Goal: Task Accomplishment & Management: Use online tool/utility

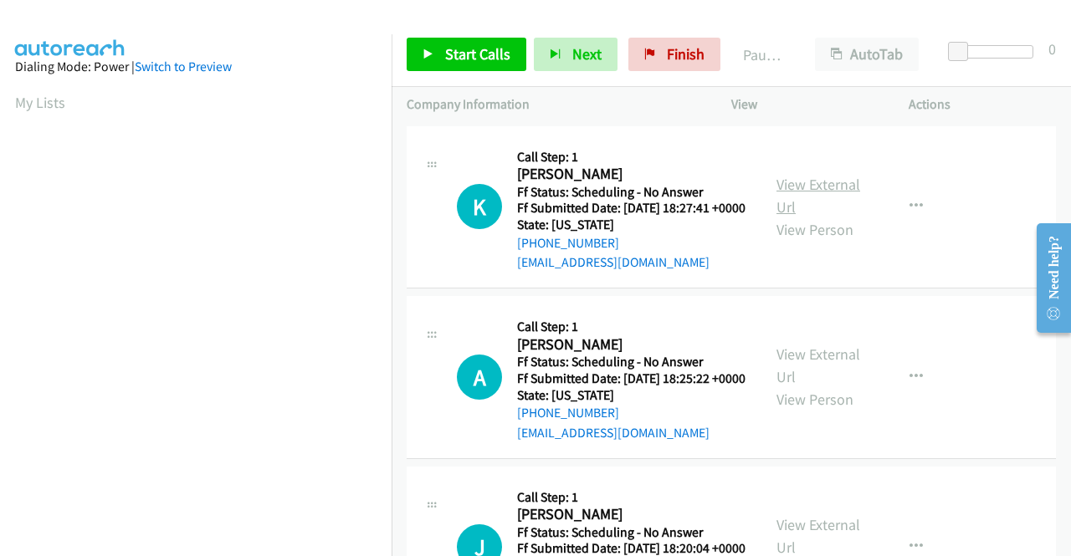
click at [815, 190] on link "View External Url" at bounding box center [819, 196] width 84 height 42
click at [833, 381] on link "View External Url" at bounding box center [819, 366] width 84 height 42
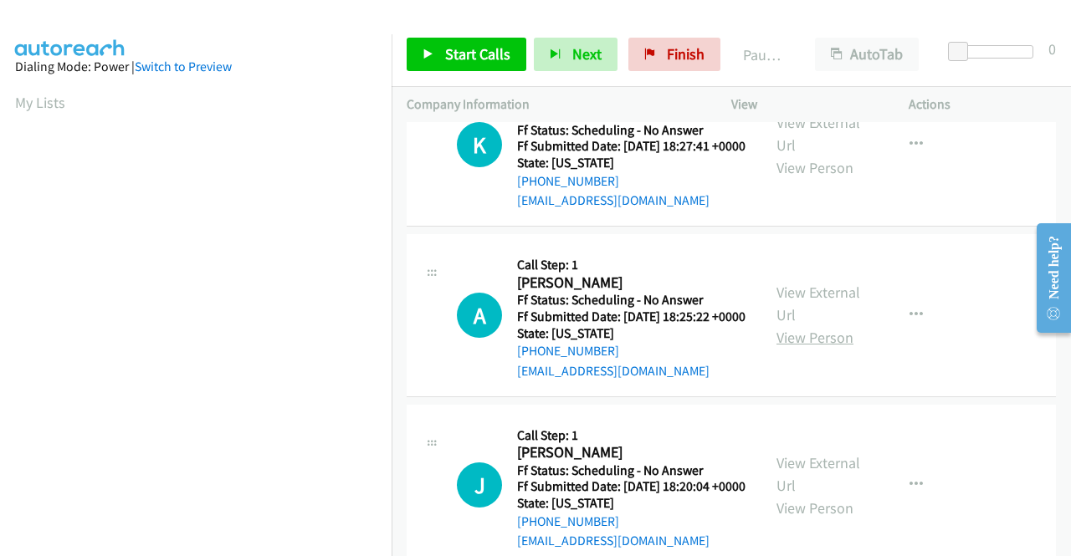
scroll to position [84, 0]
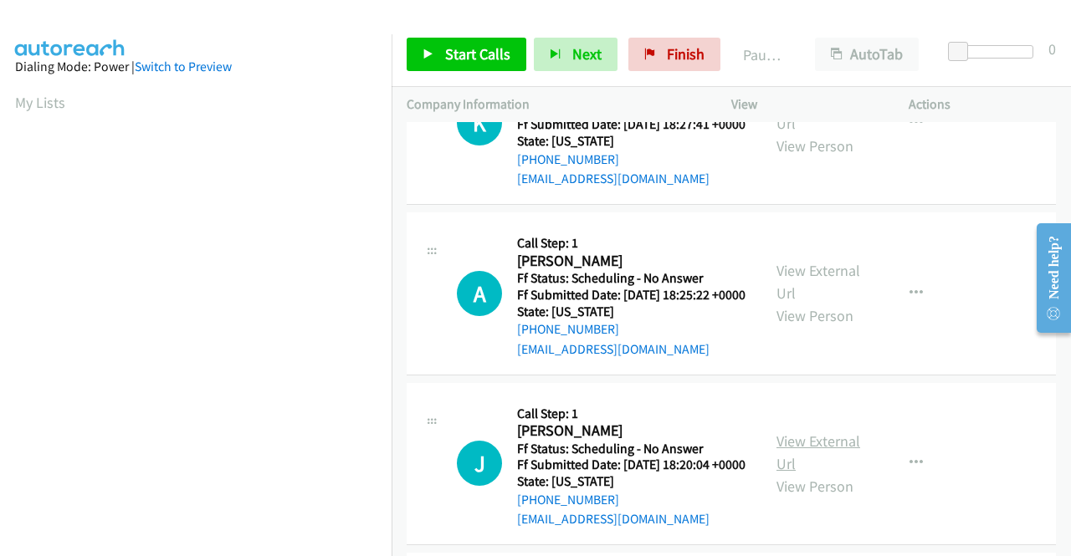
click at [815, 474] on link "View External Url" at bounding box center [819, 453] width 84 height 42
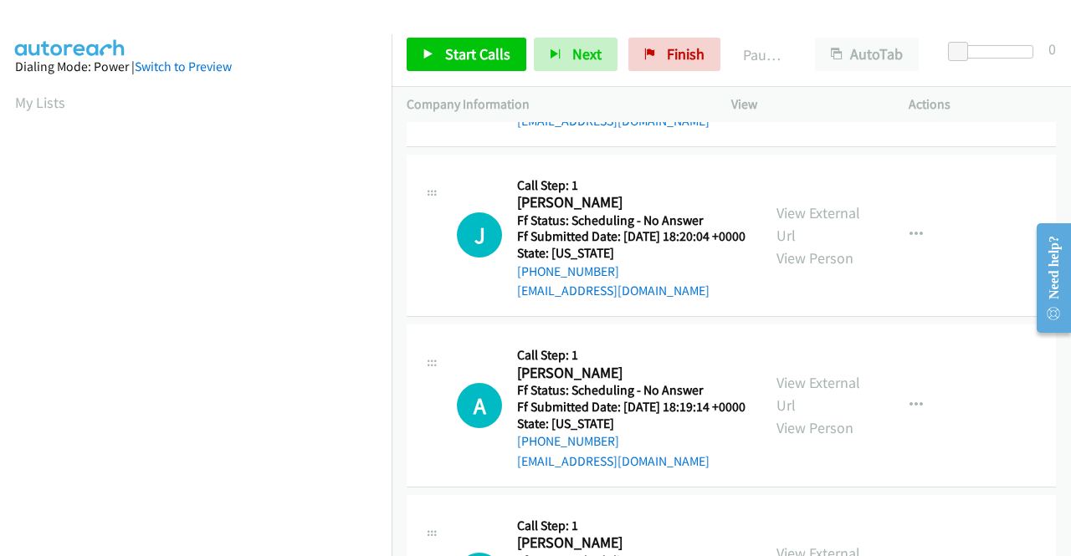
scroll to position [335, 0]
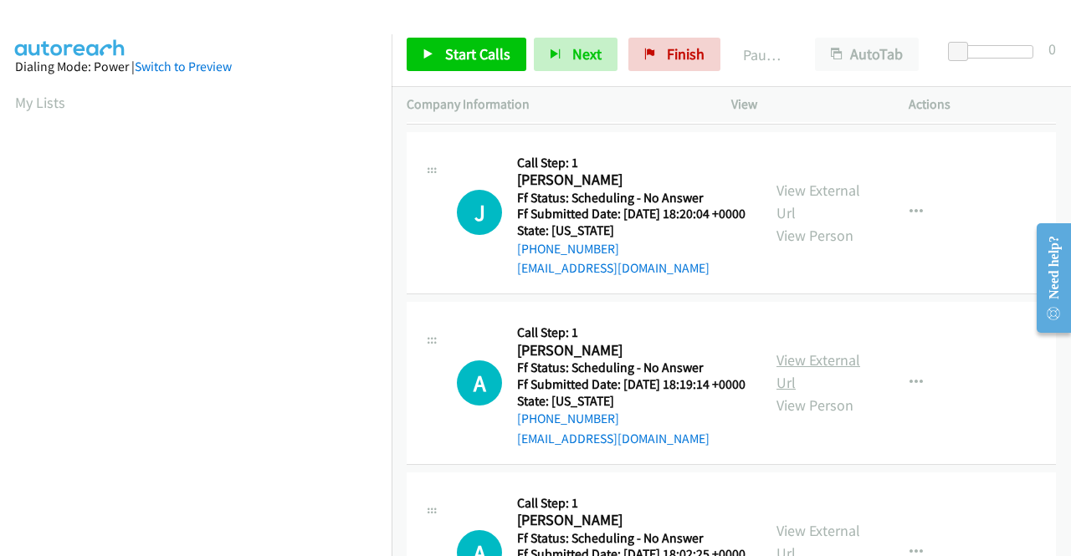
click at [817, 392] on link "View External Url" at bounding box center [819, 372] width 84 height 42
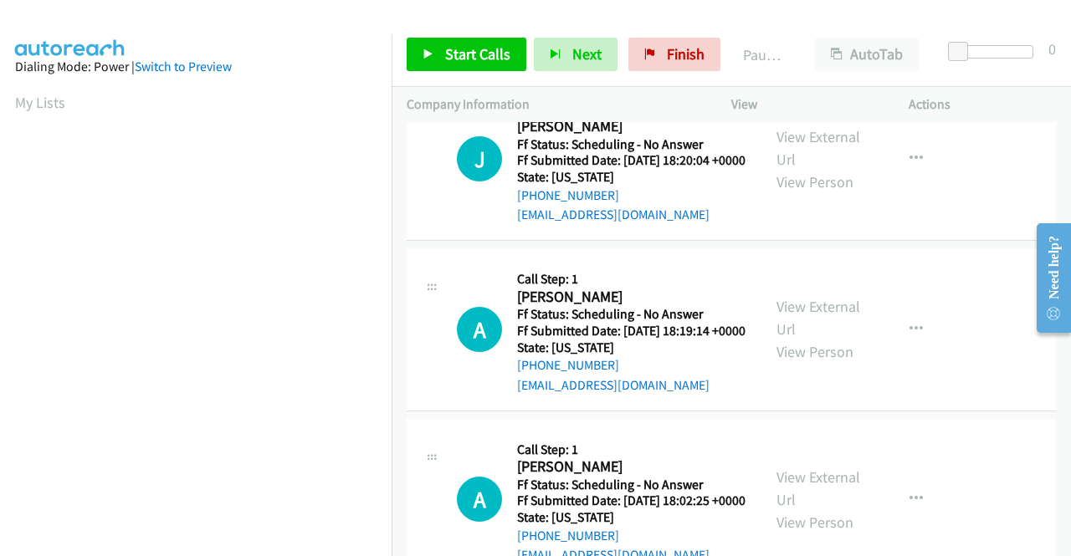
scroll to position [502, 0]
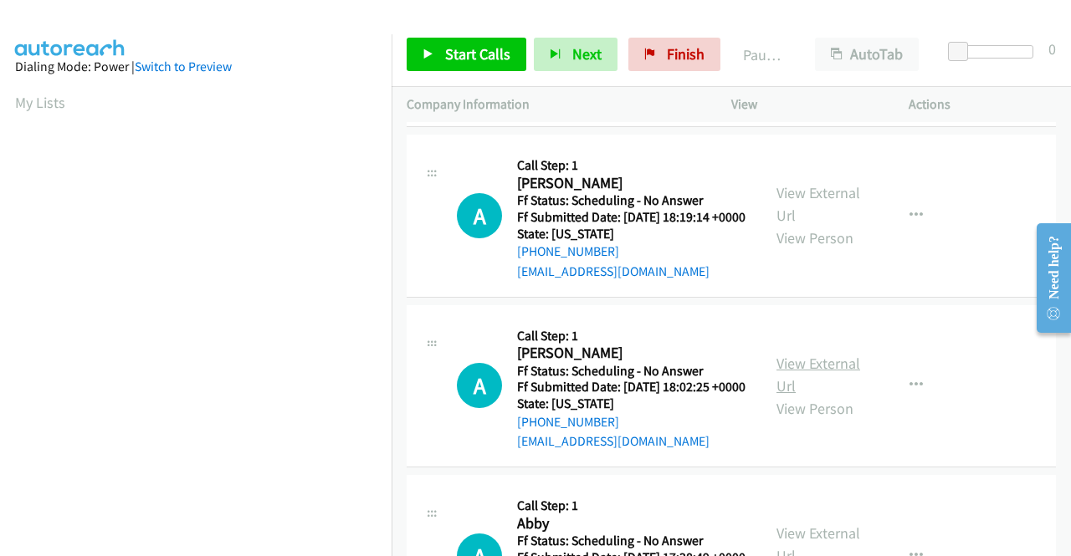
click at [782, 396] on link "View External Url" at bounding box center [819, 375] width 84 height 42
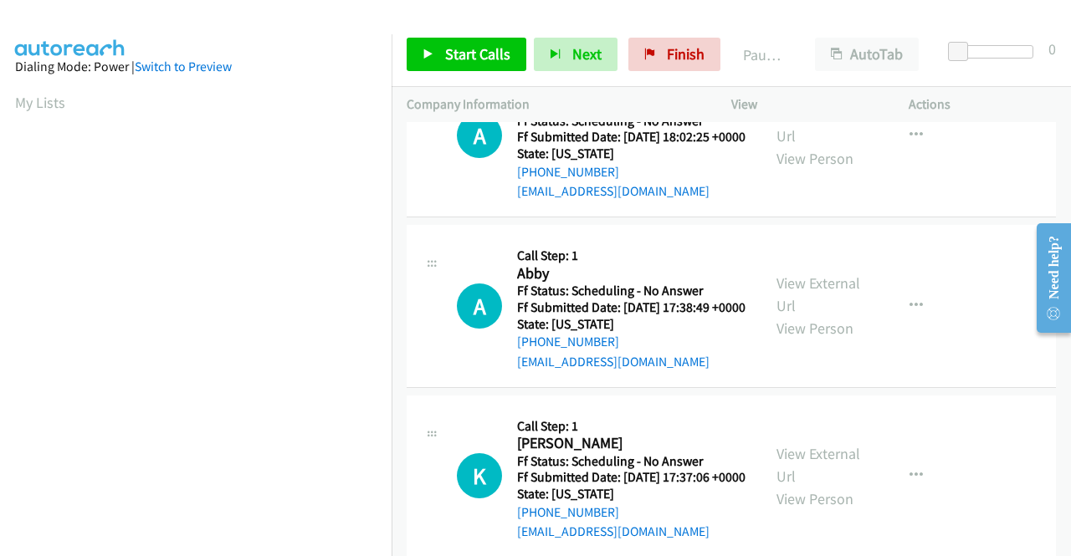
scroll to position [753, 0]
click at [817, 315] on link "View External Url" at bounding box center [819, 294] width 84 height 42
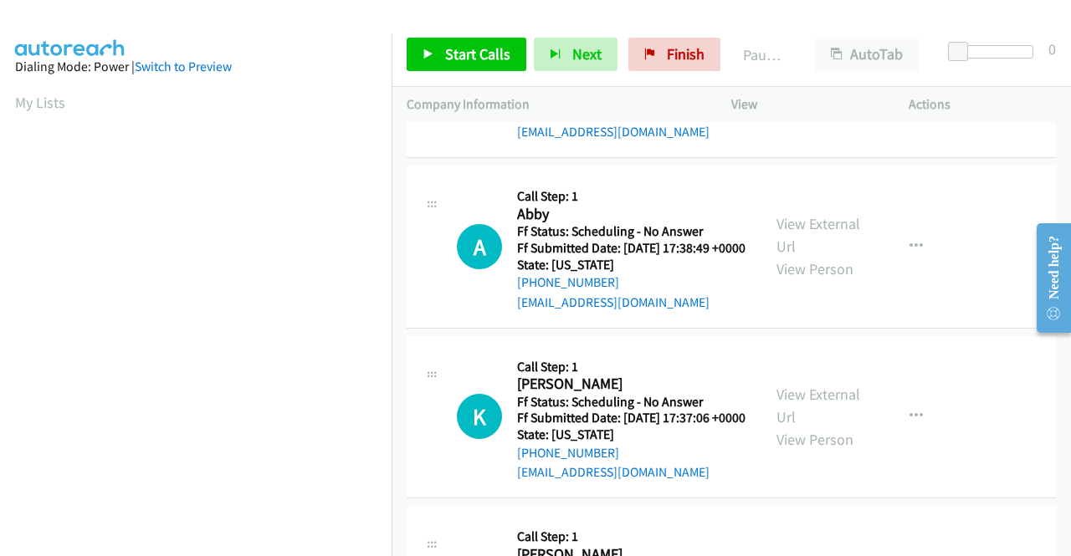
scroll to position [837, 0]
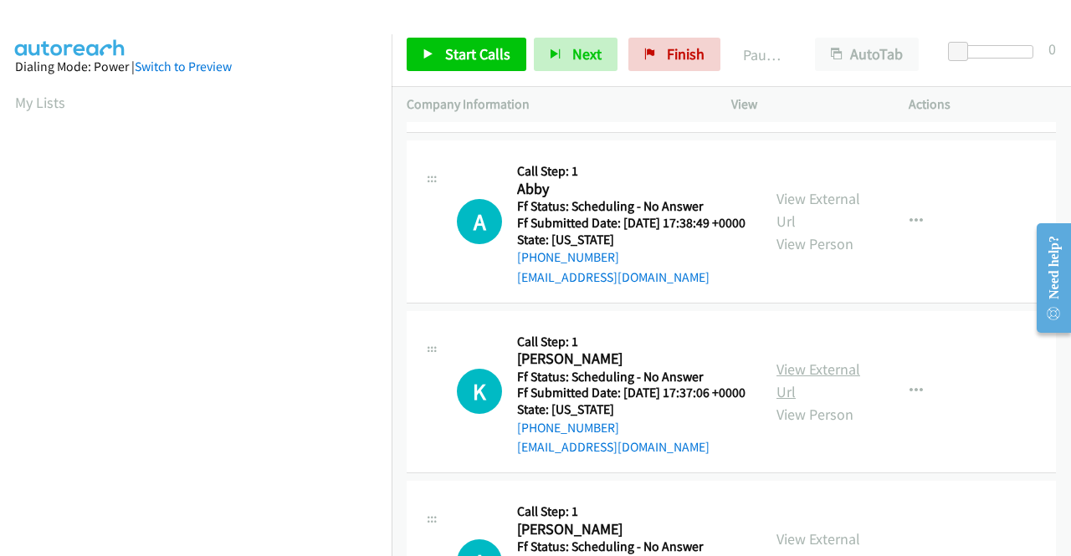
click at [802, 402] on link "View External Url" at bounding box center [819, 381] width 84 height 42
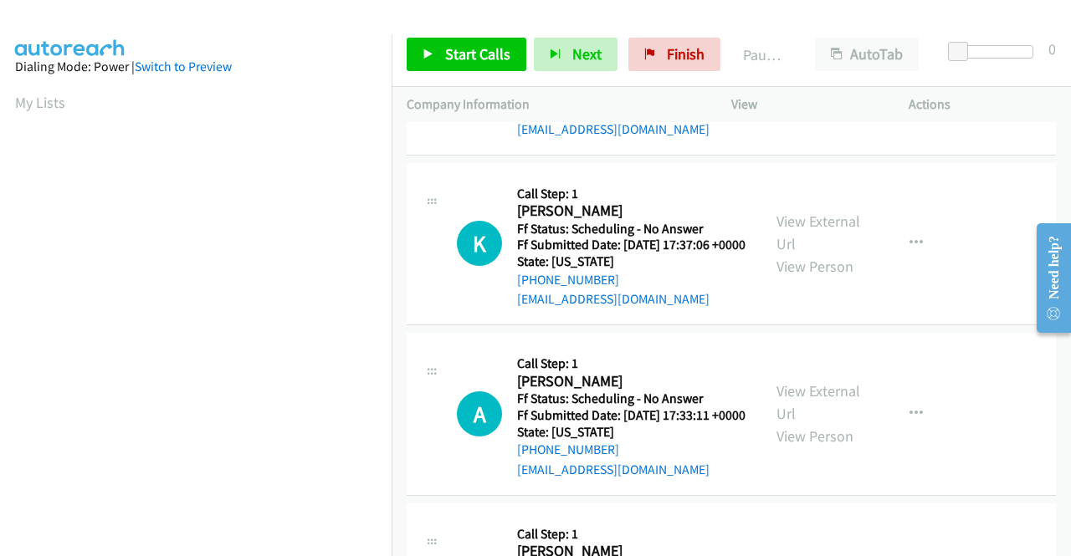
scroll to position [1088, 0]
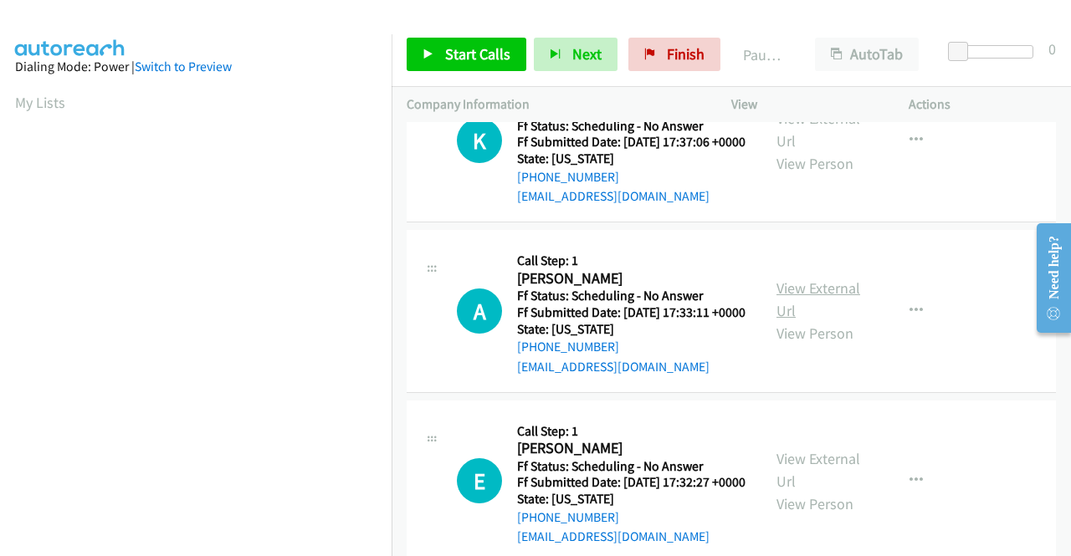
click at [812, 320] on link "View External Url" at bounding box center [819, 300] width 84 height 42
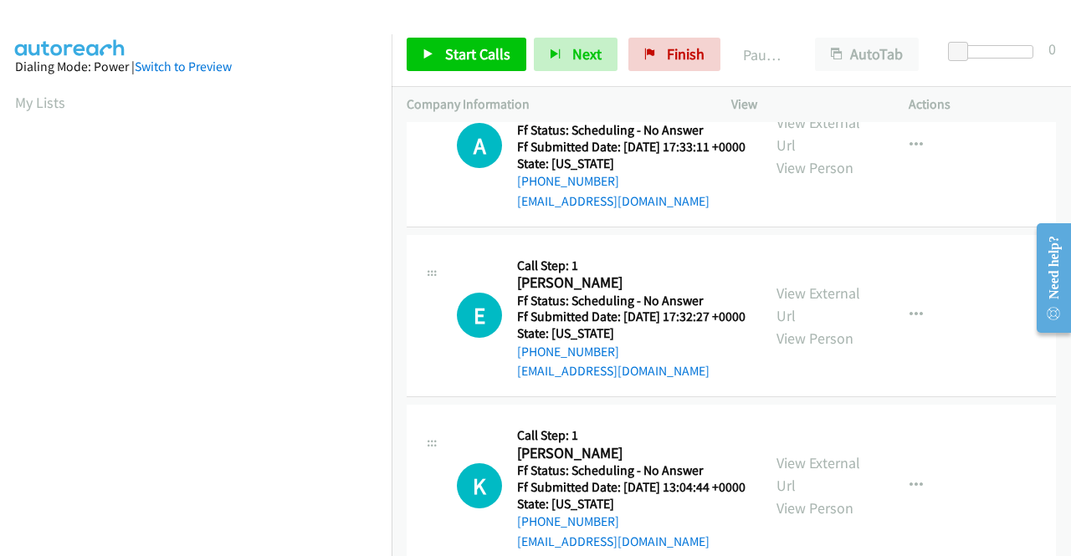
scroll to position [1255, 0]
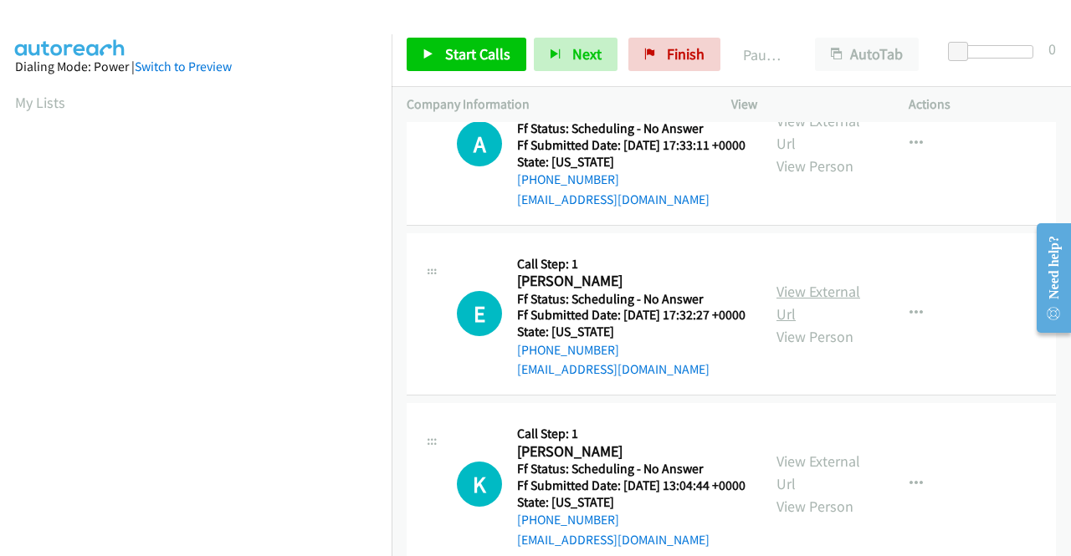
click at [814, 324] on link "View External Url" at bounding box center [819, 303] width 84 height 42
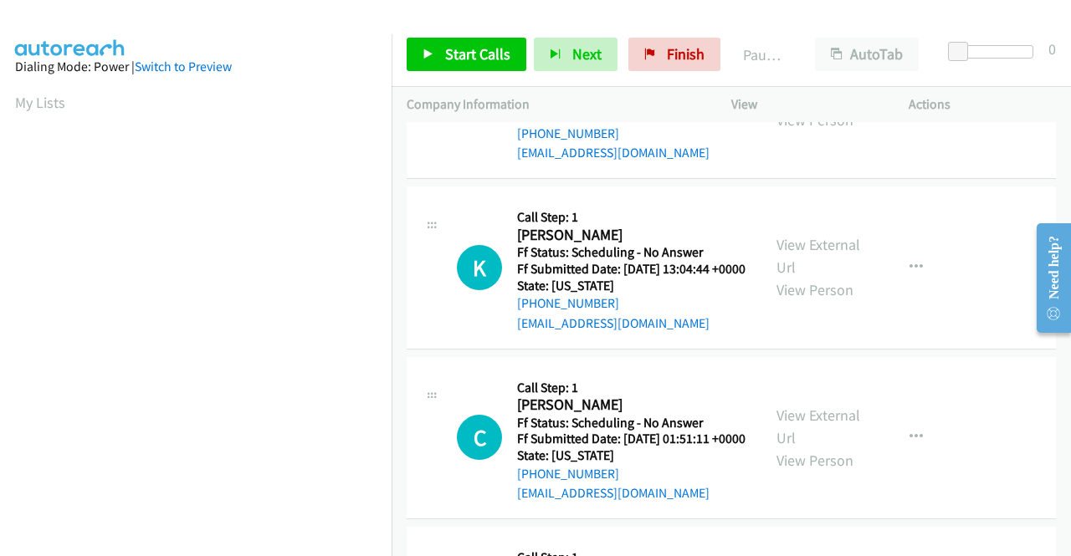
scroll to position [1506, 0]
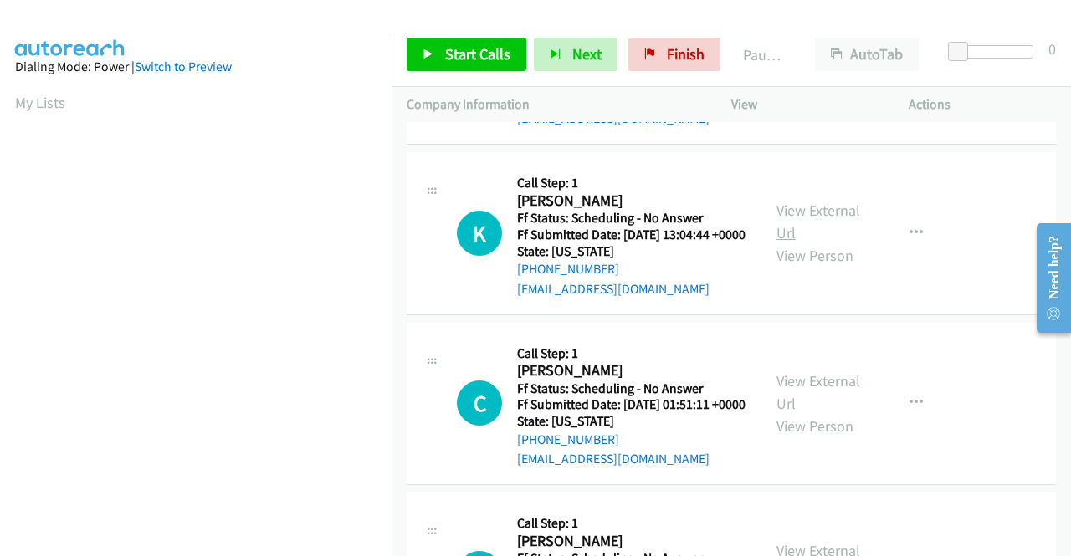
click at [780, 243] on link "View External Url" at bounding box center [819, 222] width 84 height 42
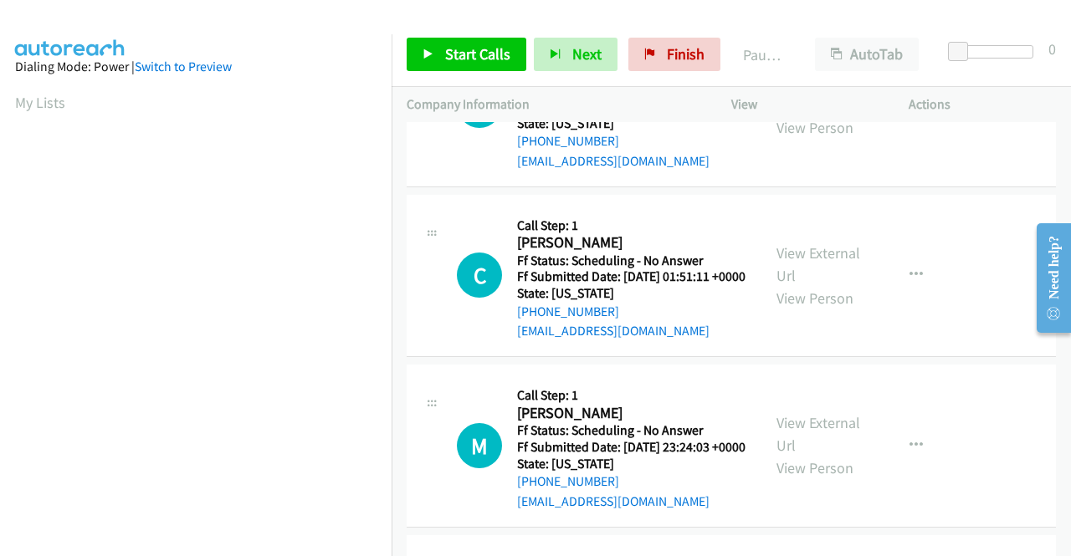
scroll to position [1674, 0]
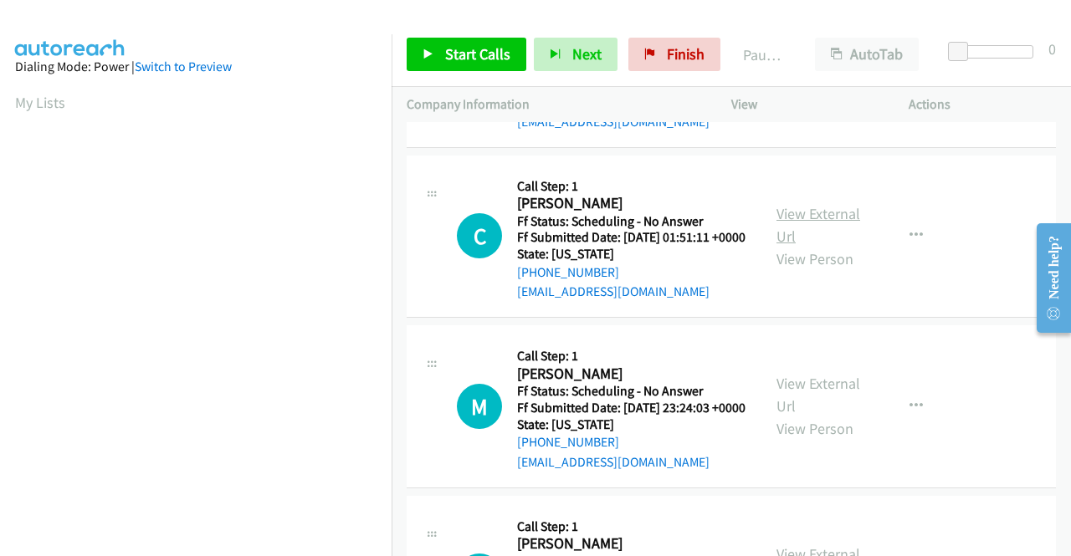
click at [780, 246] on link "View External Url" at bounding box center [819, 225] width 84 height 42
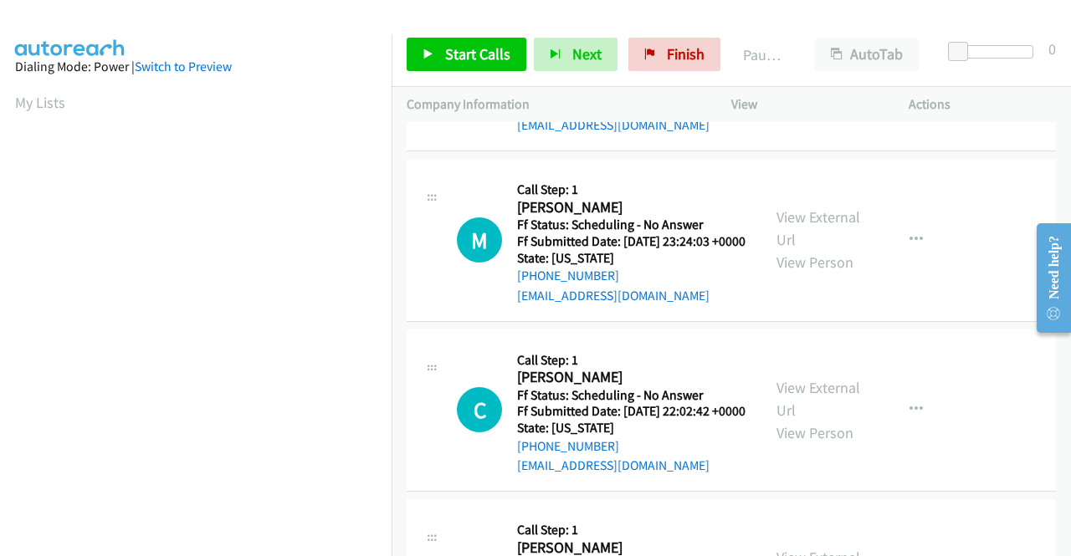
scroll to position [1841, 0]
click at [796, 249] on link "View External Url" at bounding box center [819, 228] width 84 height 42
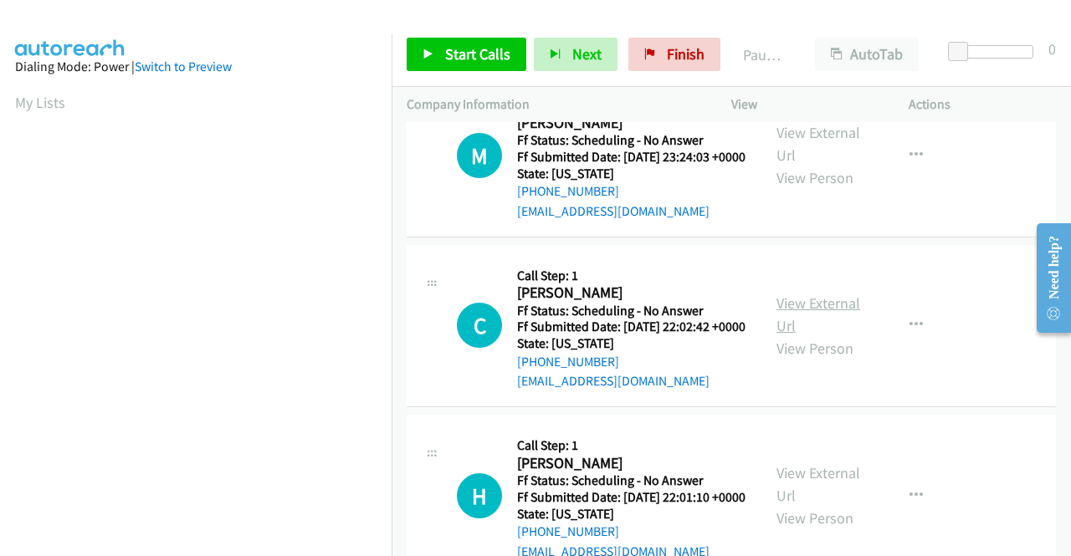
click at [803, 336] on link "View External Url" at bounding box center [819, 315] width 84 height 42
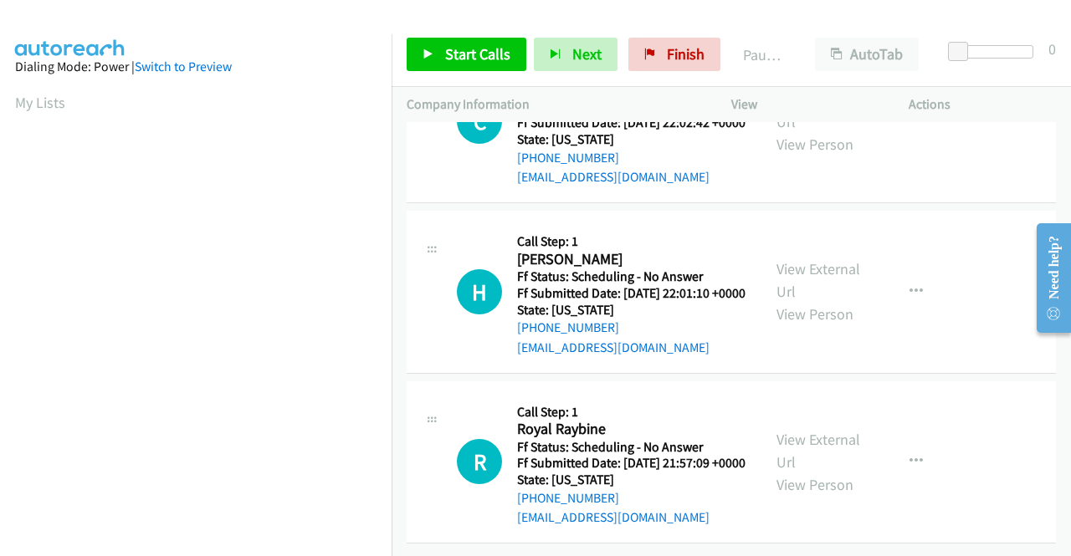
scroll to position [2343, 0]
click at [843, 275] on link "View External Url" at bounding box center [819, 280] width 84 height 42
click at [787, 430] on link "View External Url" at bounding box center [819, 451] width 84 height 42
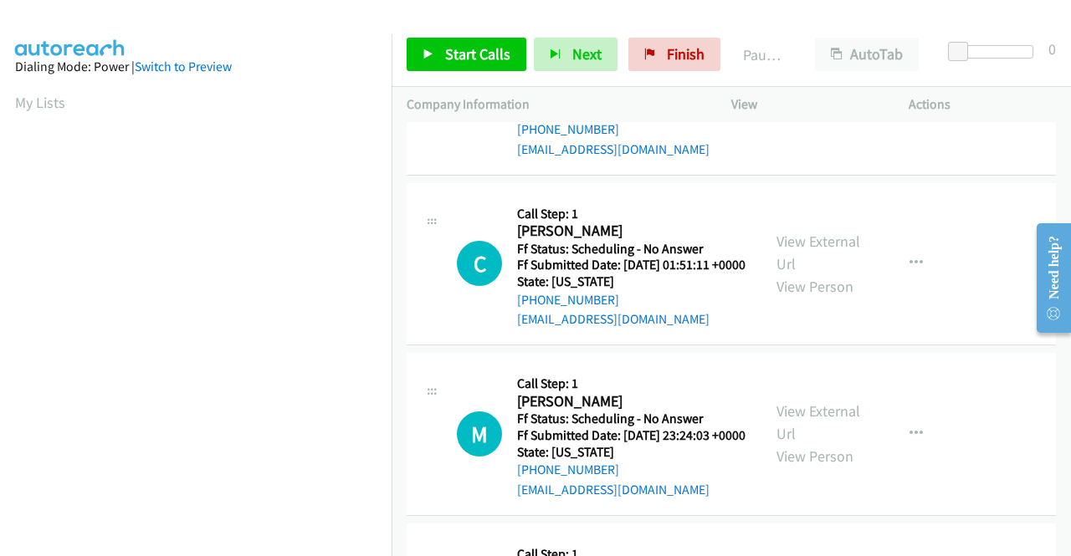
scroll to position [48, 0]
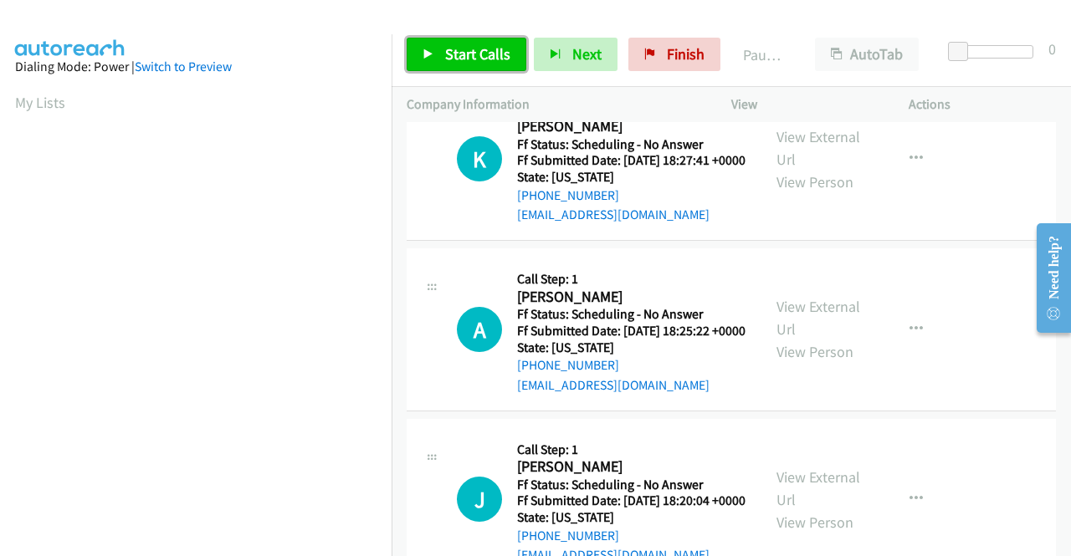
click at [492, 51] on span "Start Calls" at bounding box center [477, 53] width 65 height 19
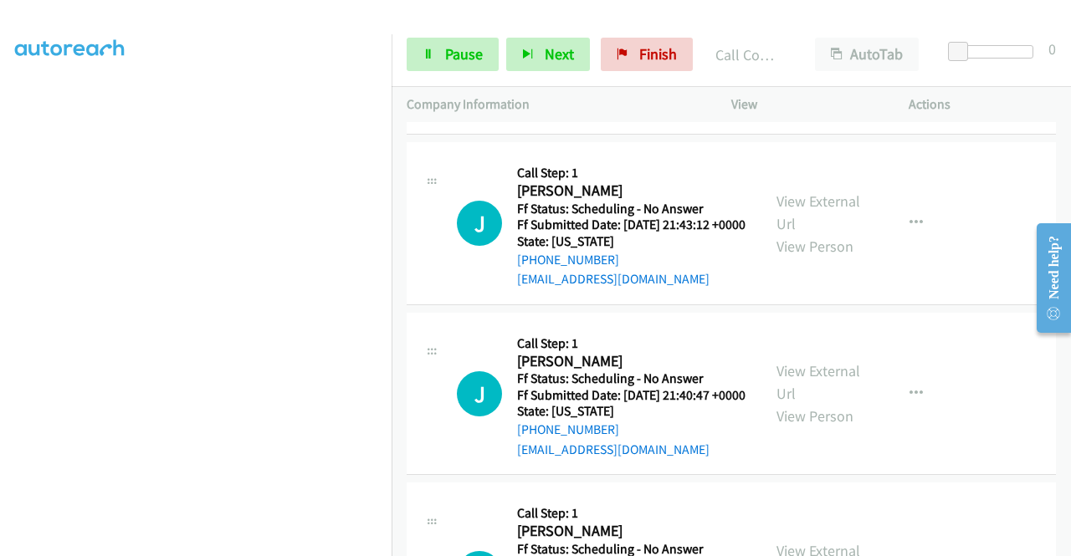
scroll to position [3078, 0]
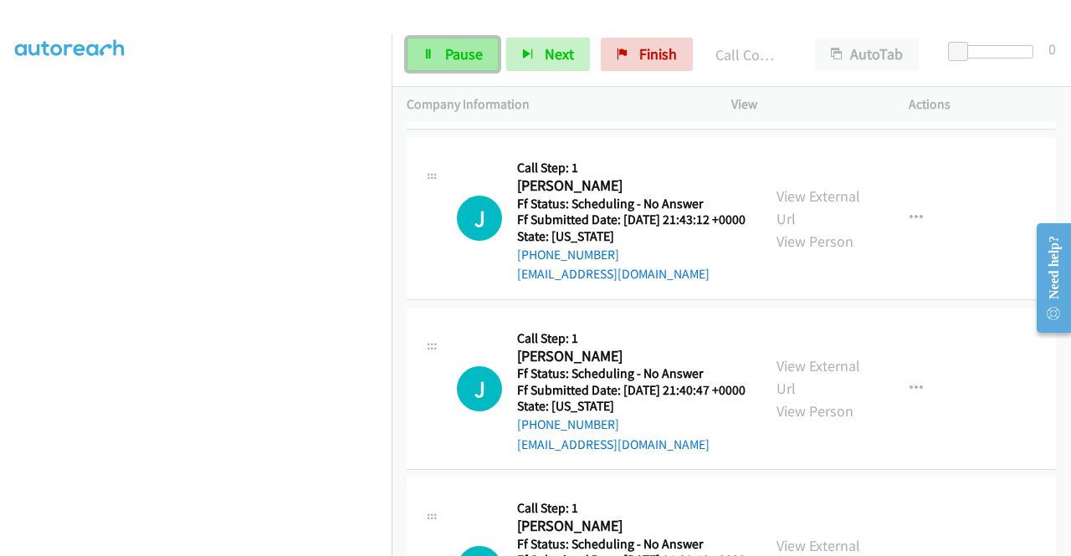
click at [452, 61] on span "Pause" at bounding box center [464, 53] width 38 height 19
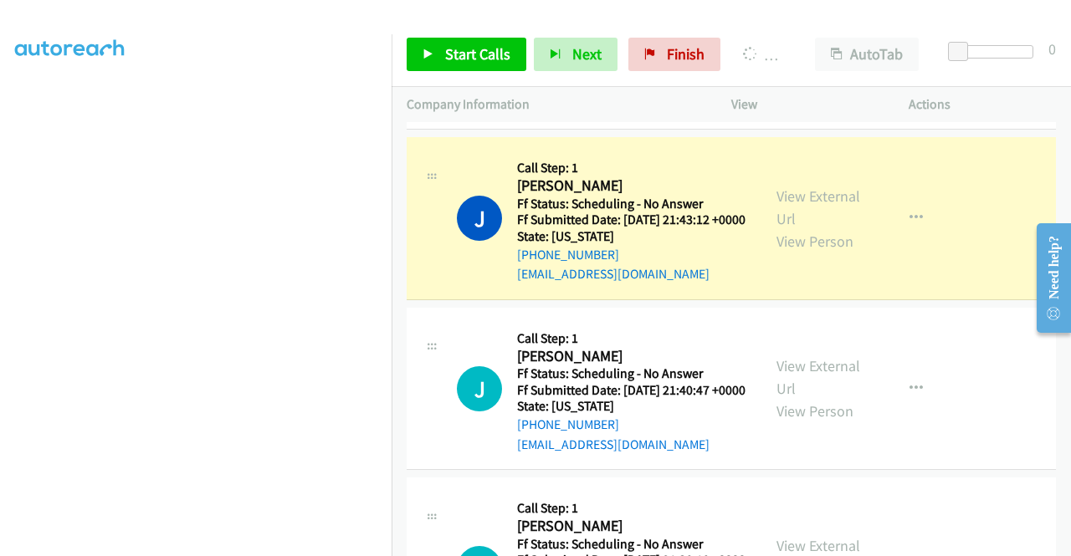
scroll to position [298, 0]
click at [833, 228] on link "View External Url" at bounding box center [819, 208] width 84 height 42
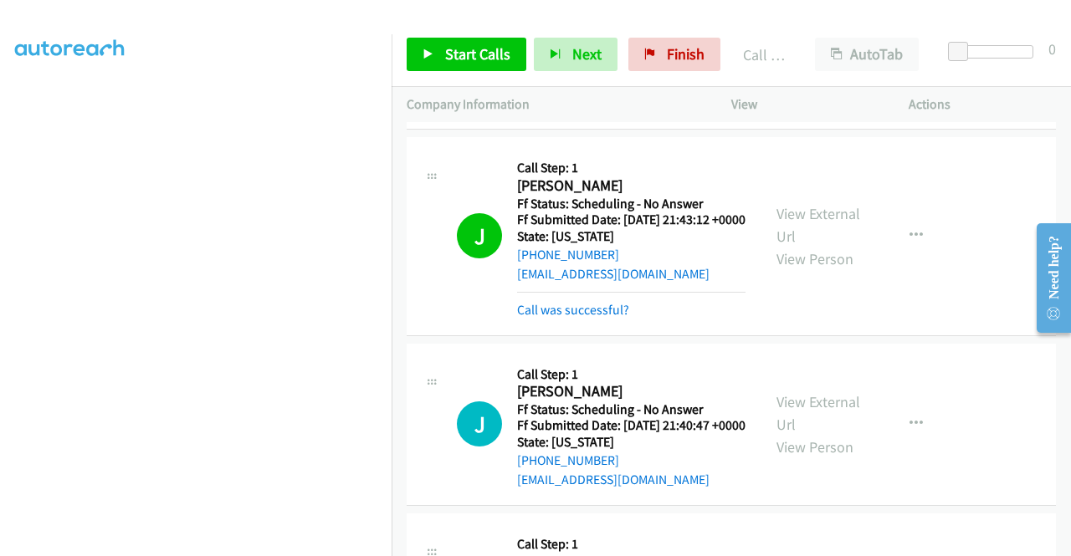
scroll to position [382, 0]
drag, startPoint x: 688, startPoint y: 58, endPoint x: 593, endPoint y: 83, distance: 97.8
click at [688, 58] on span "Finish" at bounding box center [686, 53] width 38 height 19
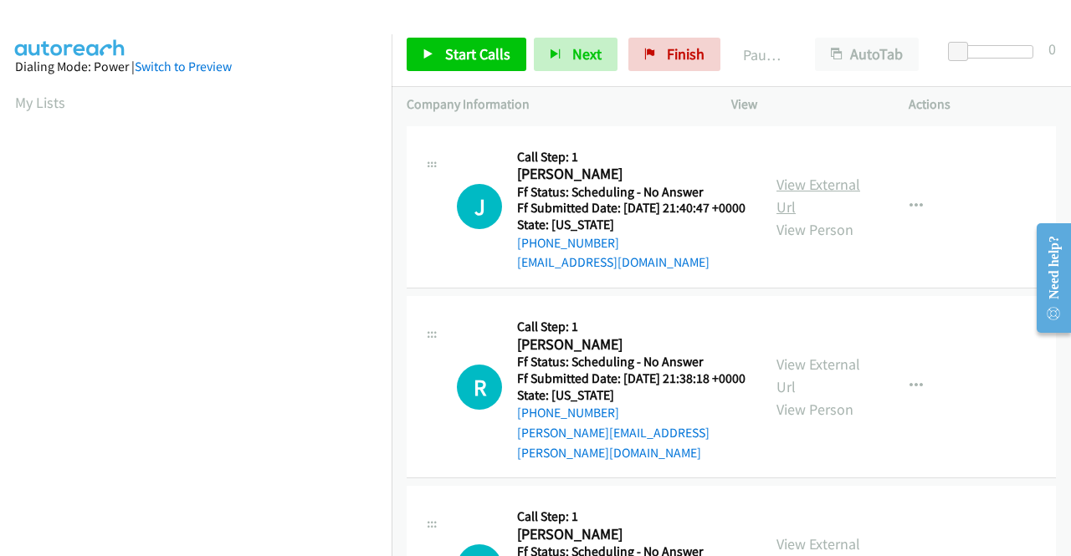
click at [811, 189] on link "View External Url" at bounding box center [819, 196] width 84 height 42
click at [818, 376] on link "View External Url" at bounding box center [819, 376] width 84 height 42
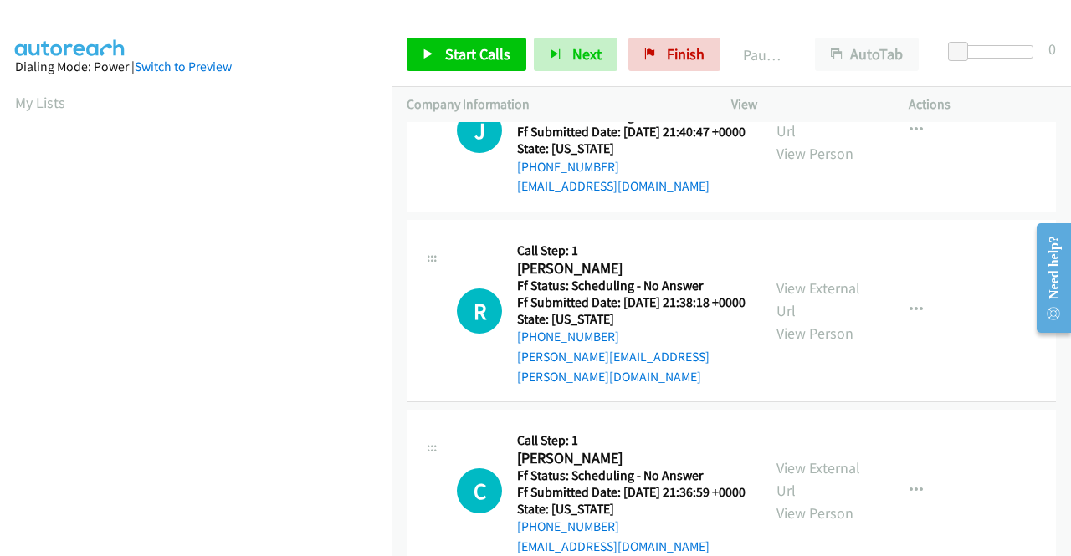
scroll to position [167, 0]
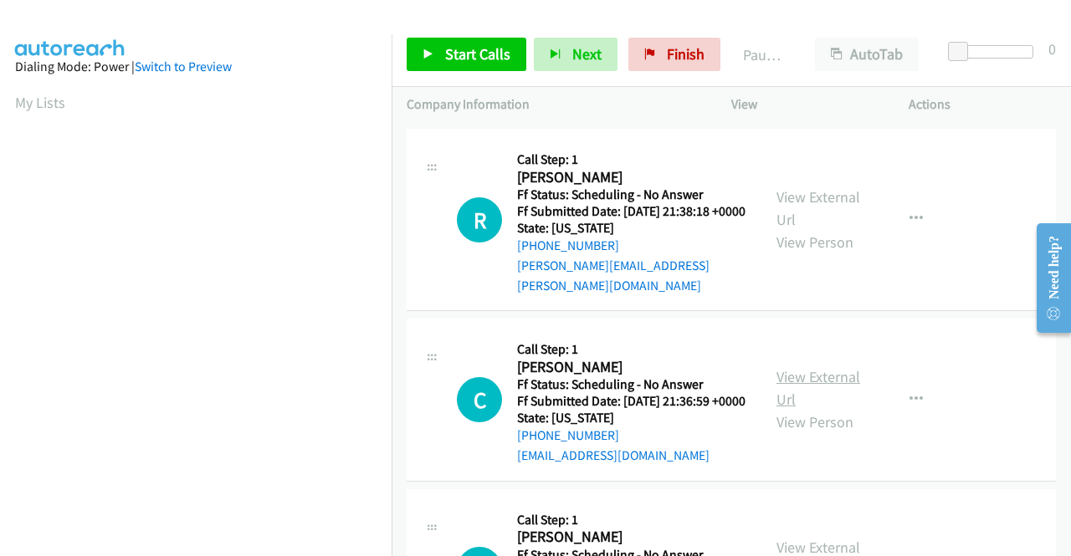
click at [791, 397] on link "View External Url" at bounding box center [819, 388] width 84 height 42
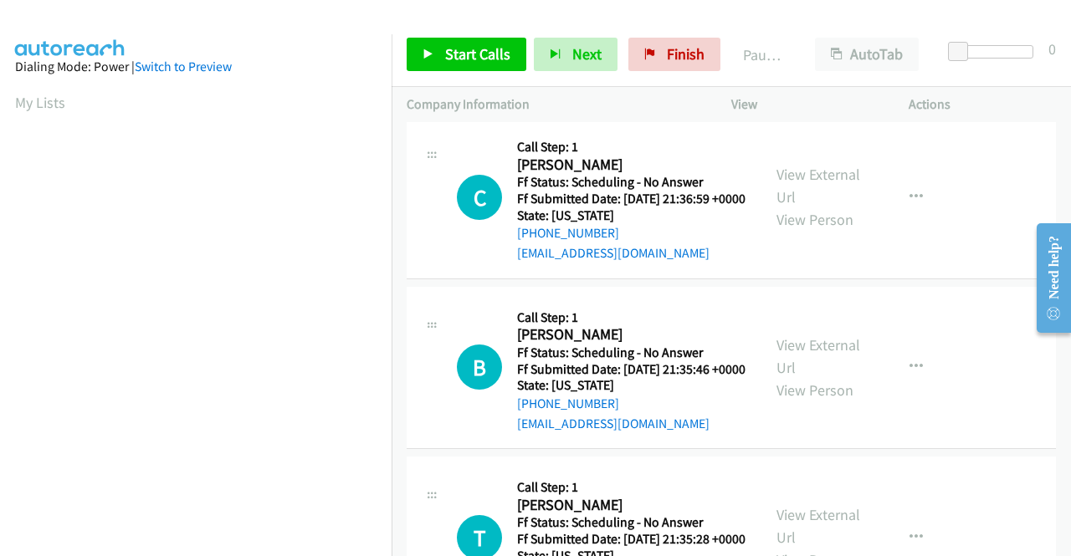
scroll to position [418, 0]
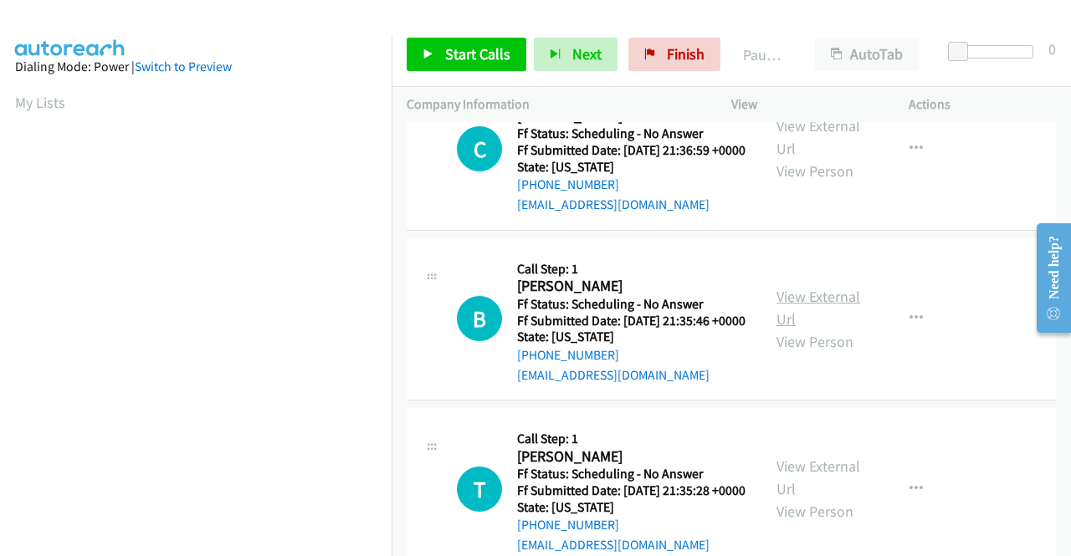
click at [782, 329] on link "View External Url" at bounding box center [819, 308] width 84 height 42
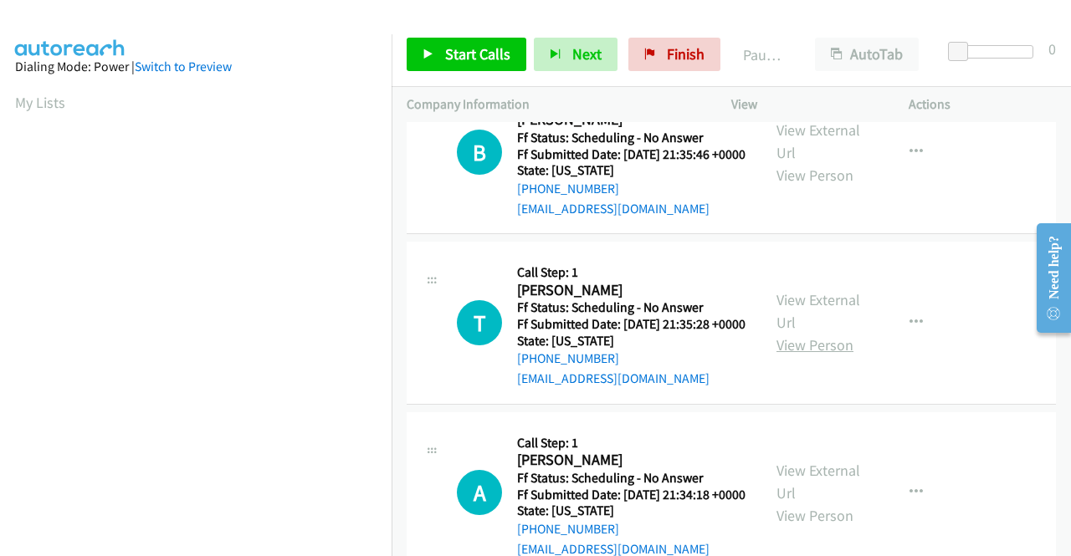
scroll to position [586, 0]
click at [795, 331] on link "View External Url" at bounding box center [819, 311] width 84 height 42
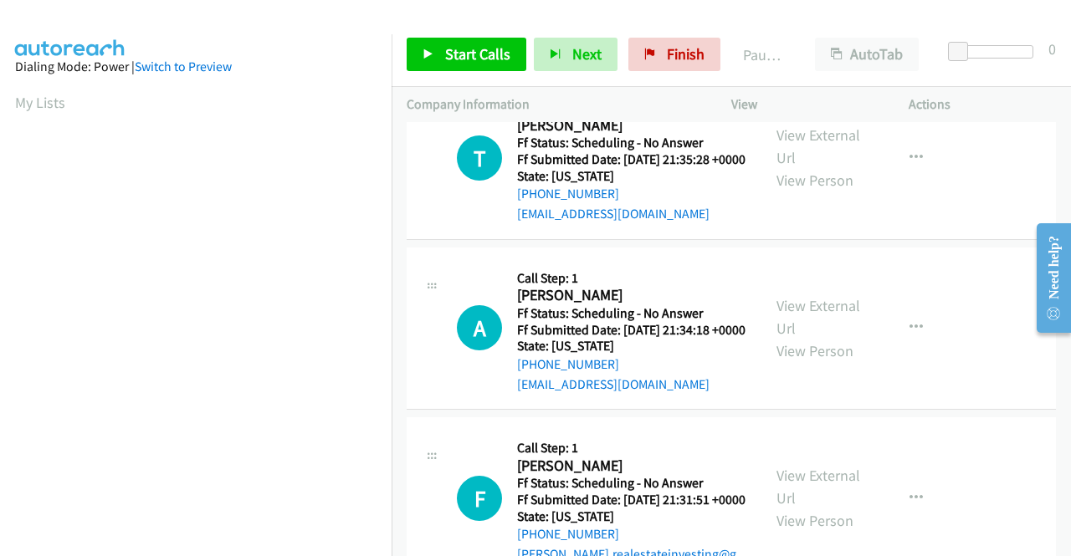
scroll to position [753, 0]
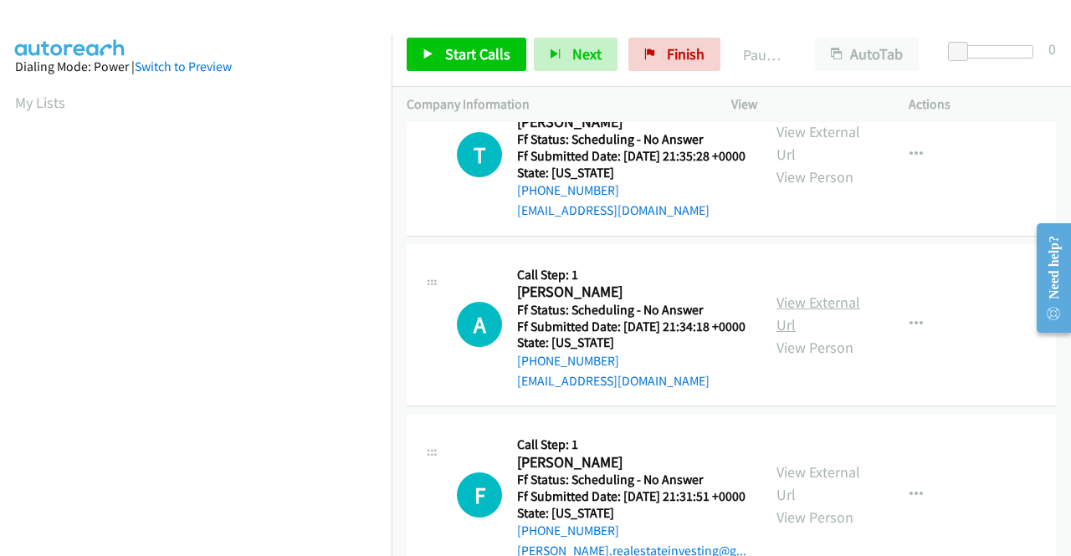
click at [808, 335] on link "View External Url" at bounding box center [819, 314] width 84 height 42
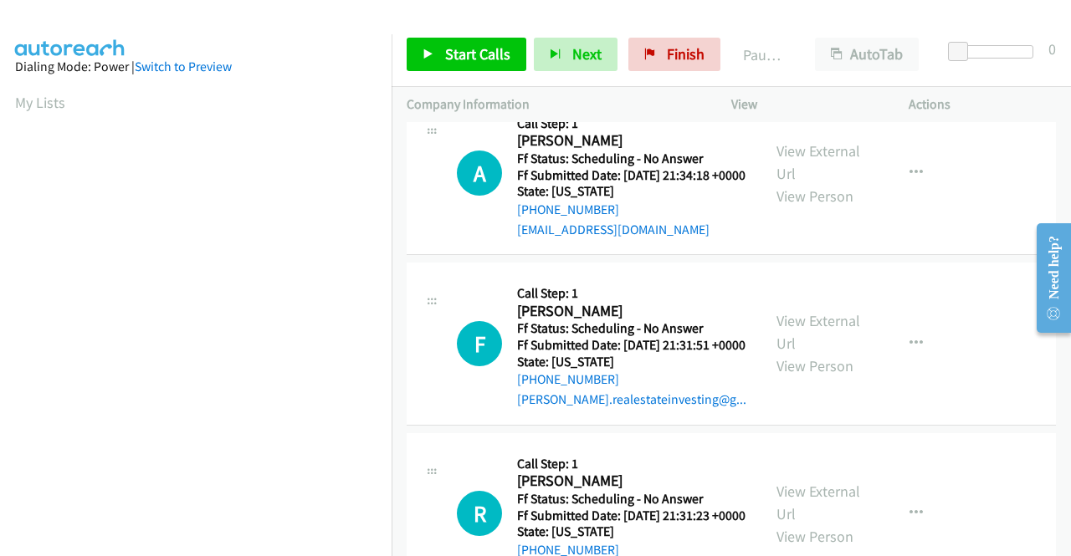
scroll to position [920, 0]
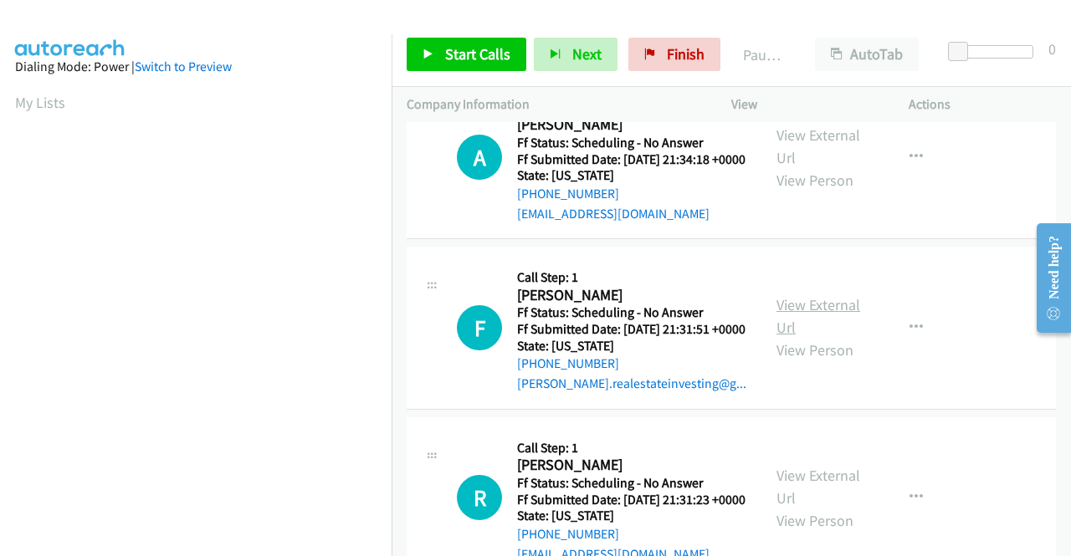
click at [792, 337] on link "View External Url" at bounding box center [819, 316] width 84 height 42
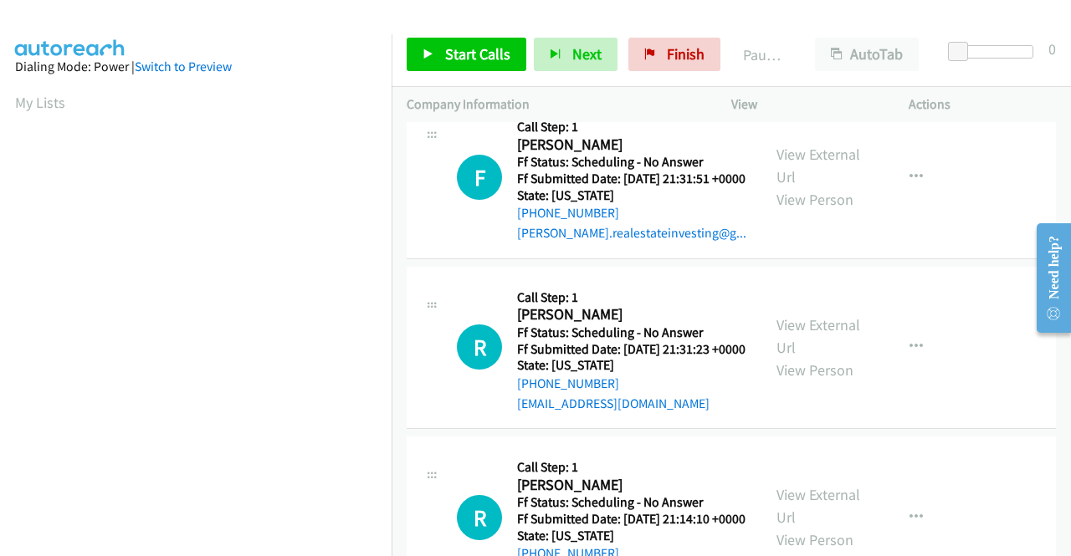
scroll to position [1088, 0]
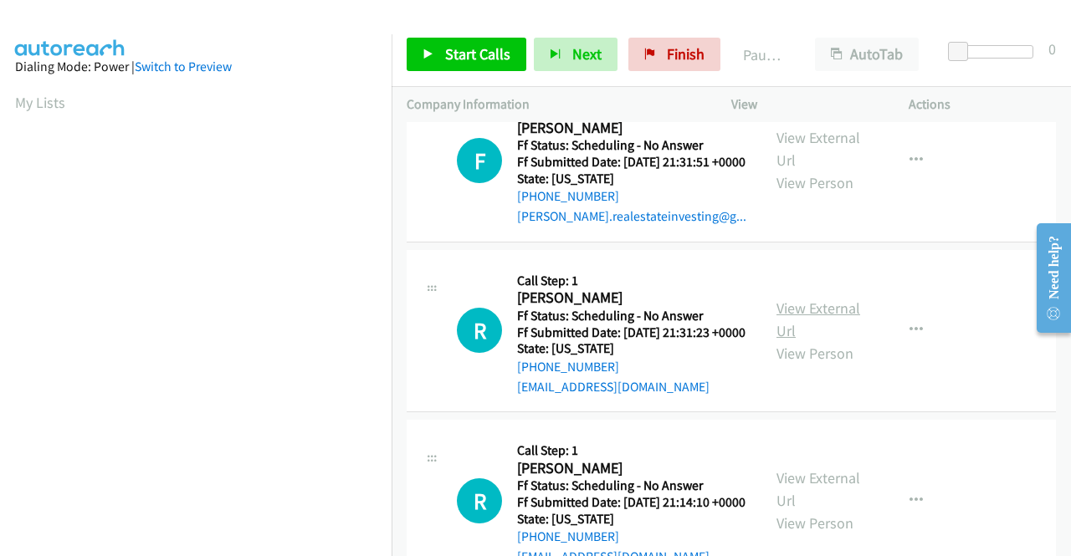
click at [777, 341] on link "View External Url" at bounding box center [819, 320] width 84 height 42
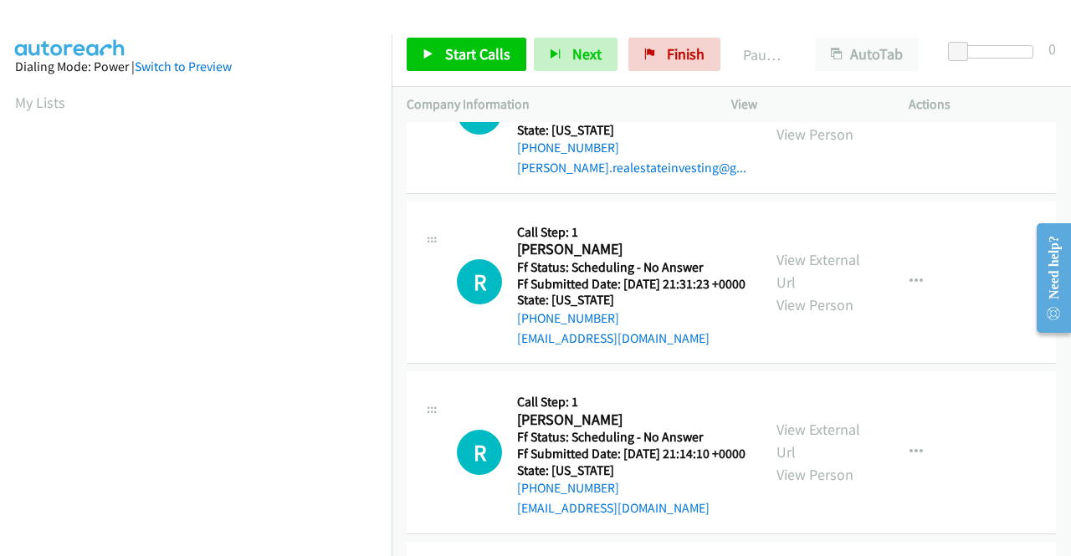
scroll to position [1255, 0]
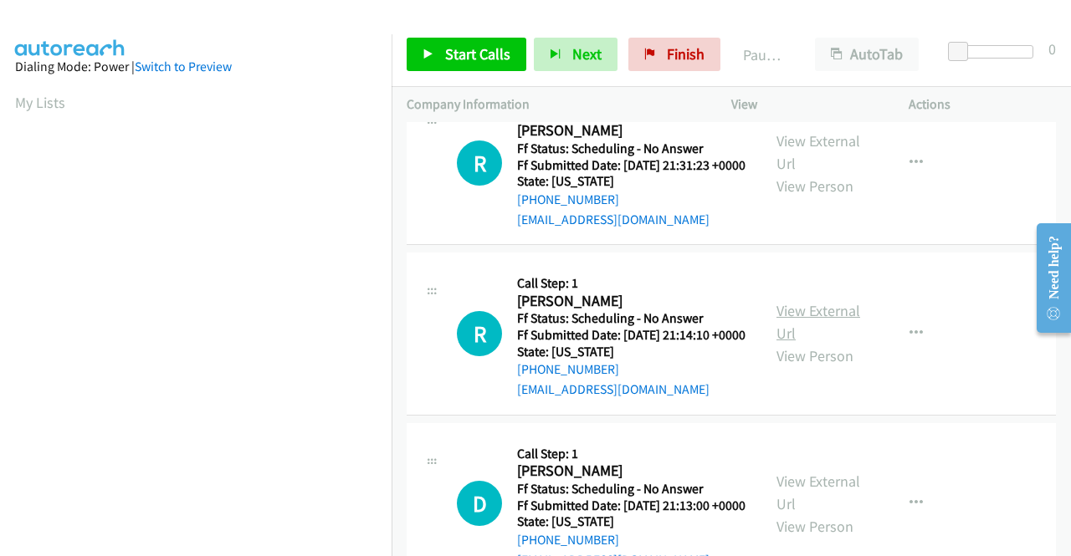
click at [798, 343] on link "View External Url" at bounding box center [819, 322] width 84 height 42
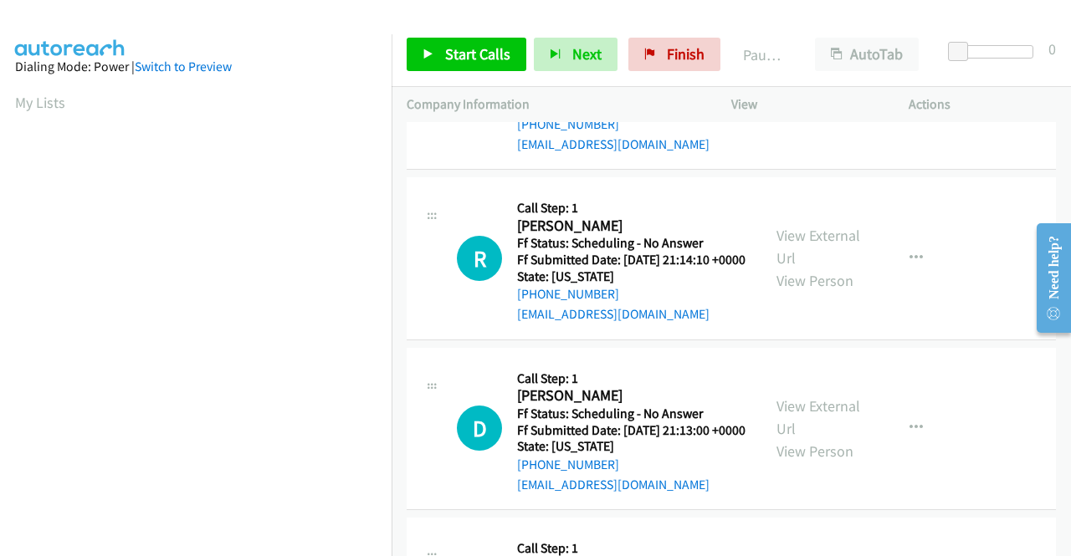
scroll to position [1422, 0]
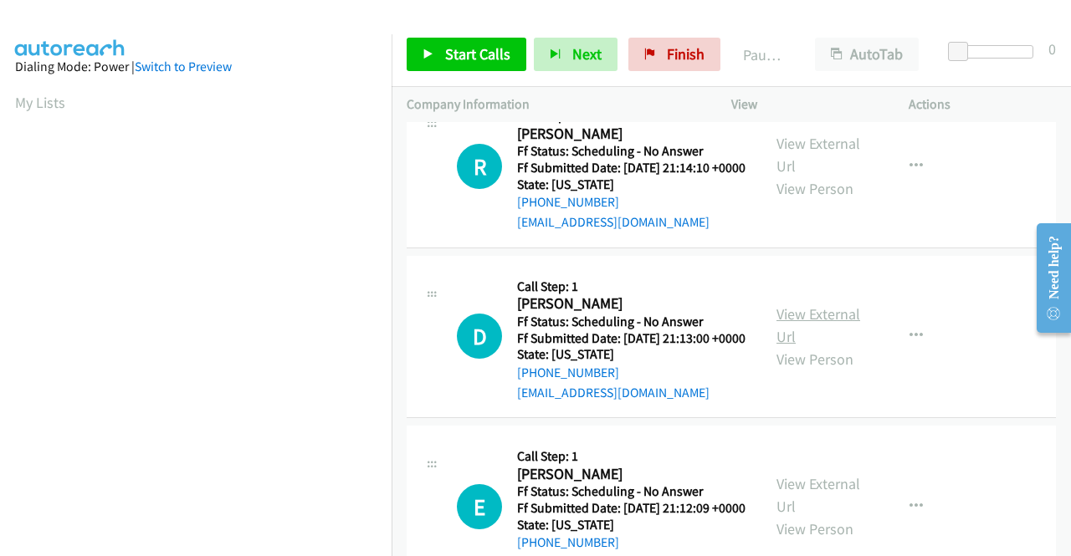
click at [796, 346] on link "View External Url" at bounding box center [819, 326] width 84 height 42
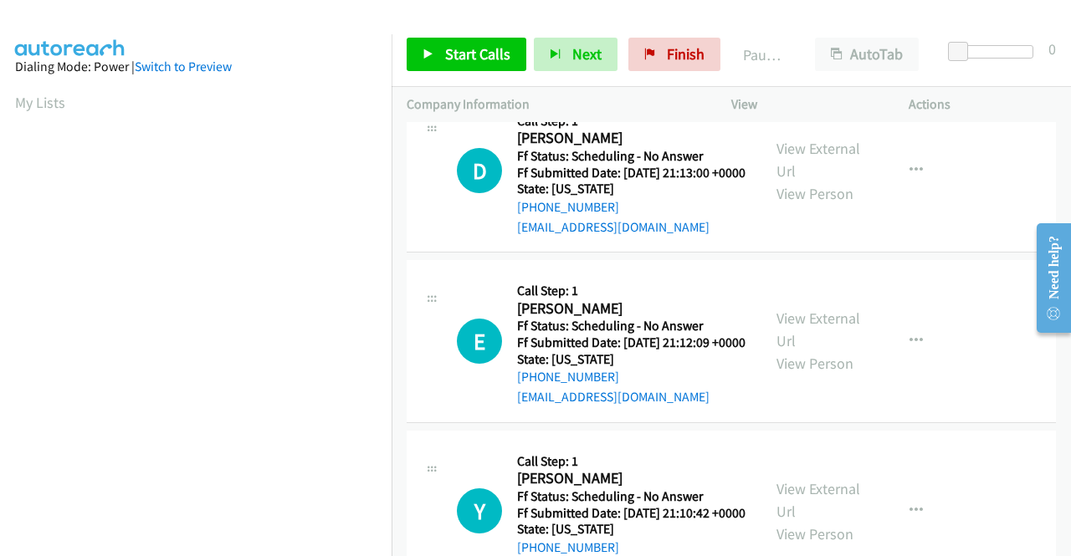
scroll to position [1590, 0]
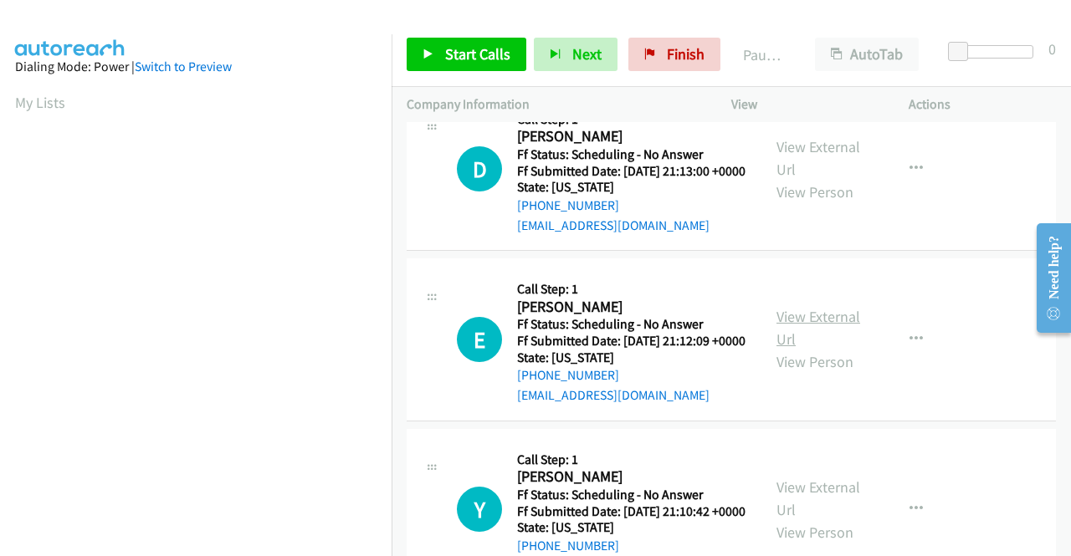
click at [782, 349] on link "View External Url" at bounding box center [819, 328] width 84 height 42
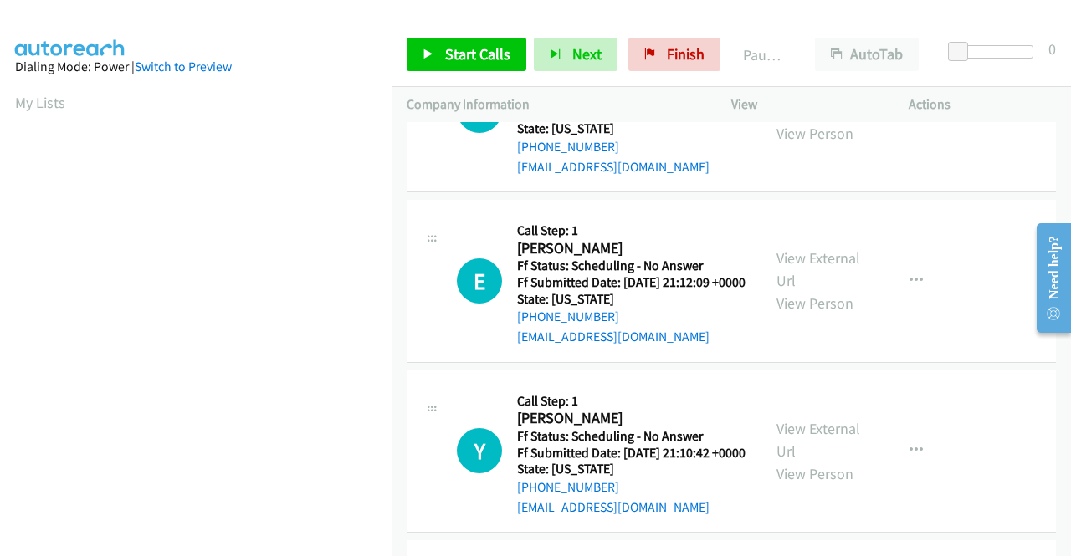
scroll to position [1841, 0]
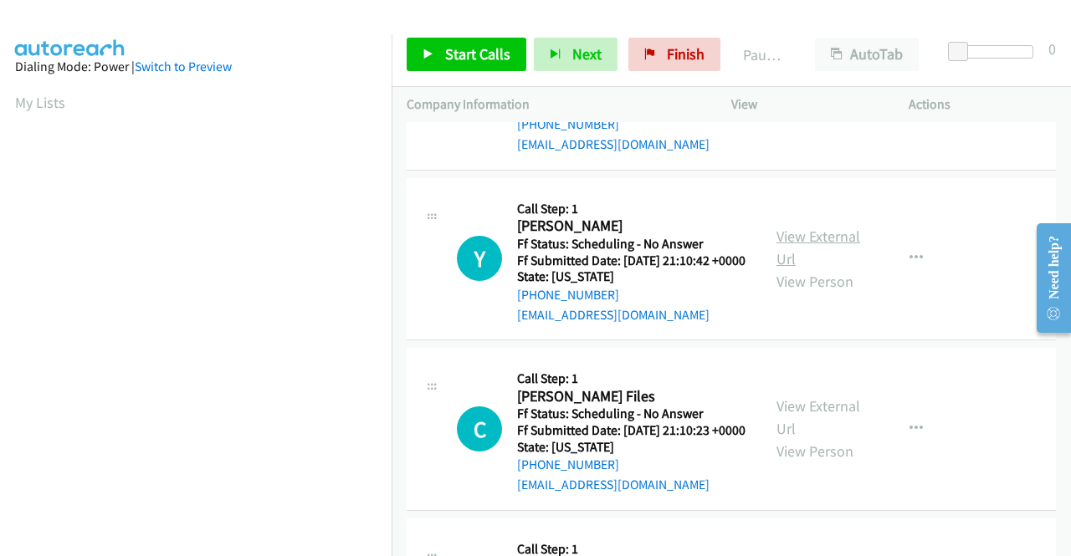
click at [797, 269] on link "View External Url" at bounding box center [819, 248] width 84 height 42
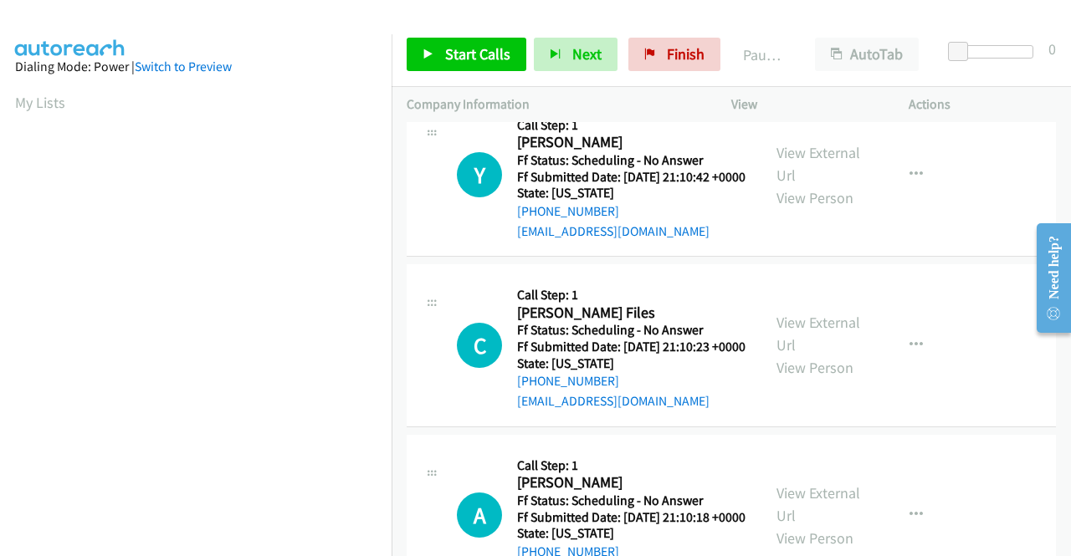
scroll to position [2092, 0]
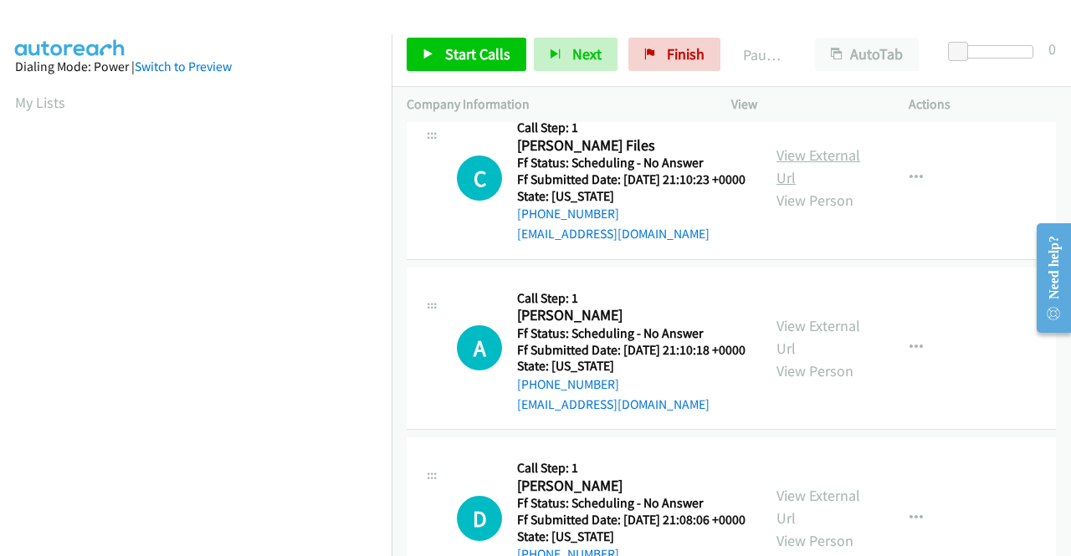
click at [807, 187] on link "View External Url" at bounding box center [819, 167] width 84 height 42
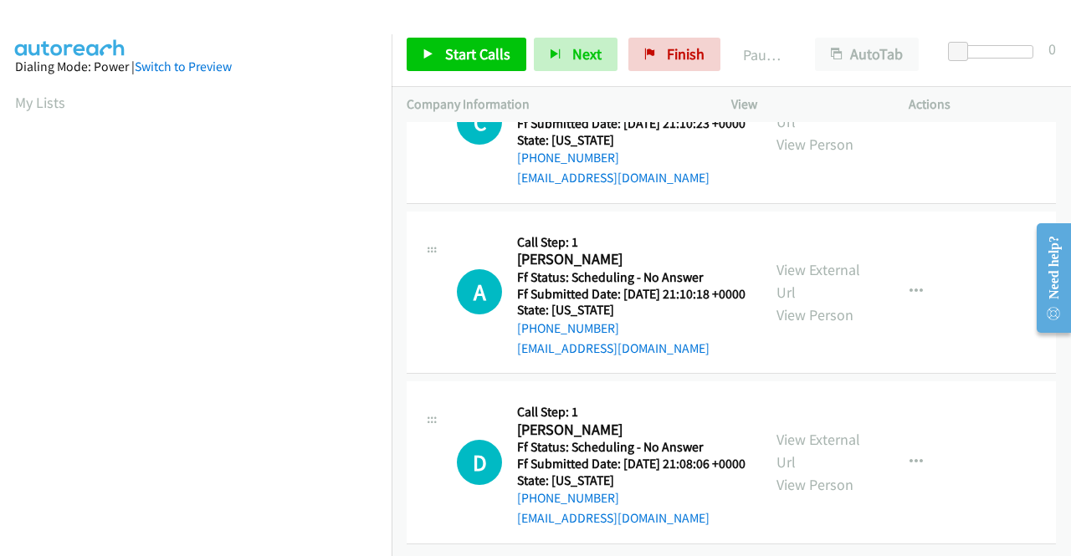
scroll to position [2259, 0]
click at [782, 302] on link "View External Url" at bounding box center [819, 281] width 84 height 42
click at [783, 430] on link "View External Url" at bounding box center [819, 451] width 84 height 42
click at [438, 54] on link "Start Calls" at bounding box center [467, 54] width 120 height 33
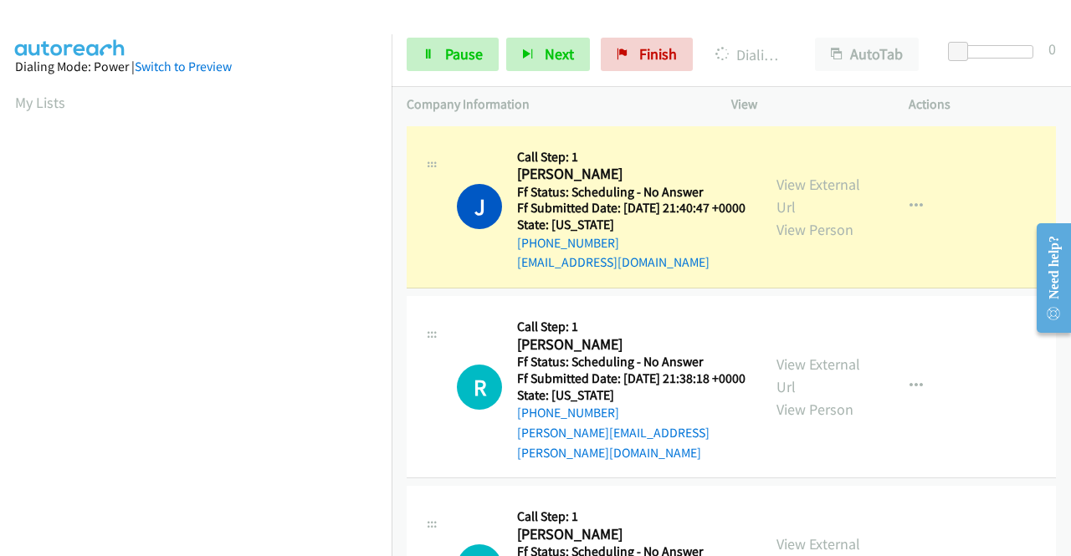
scroll to position [382, 0]
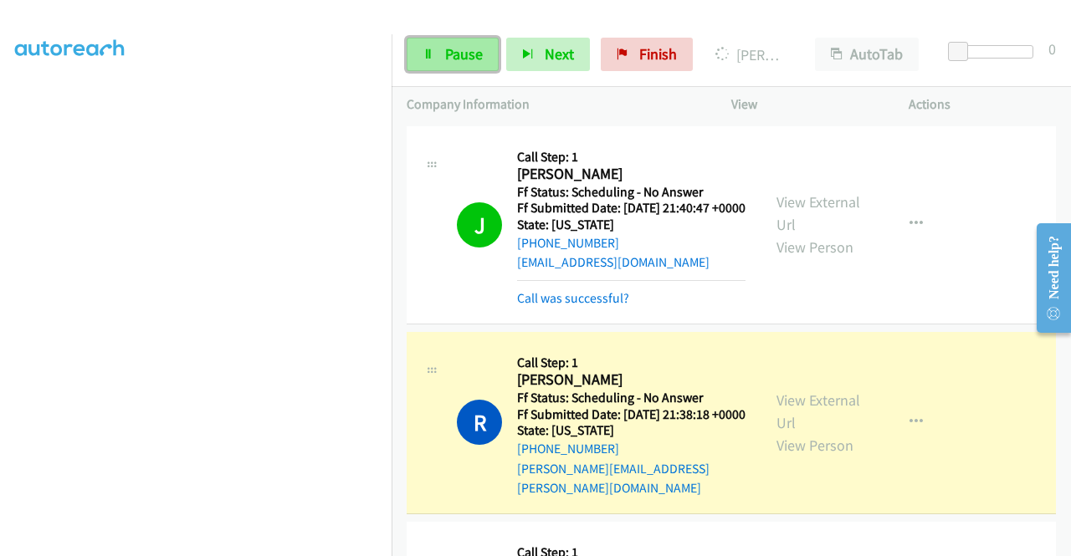
click at [445, 49] on span "Pause" at bounding box center [464, 53] width 38 height 19
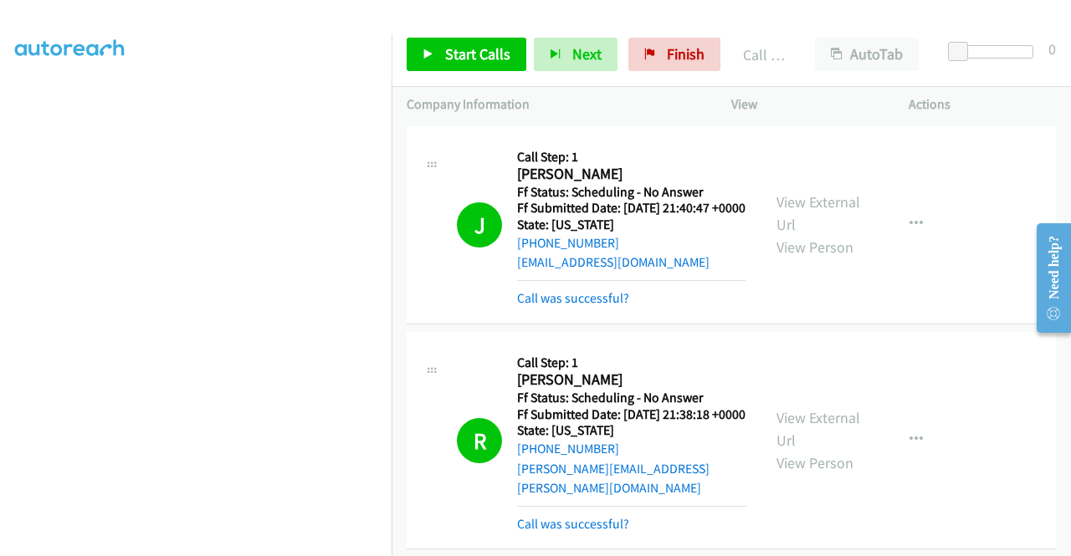
scroll to position [84, 0]
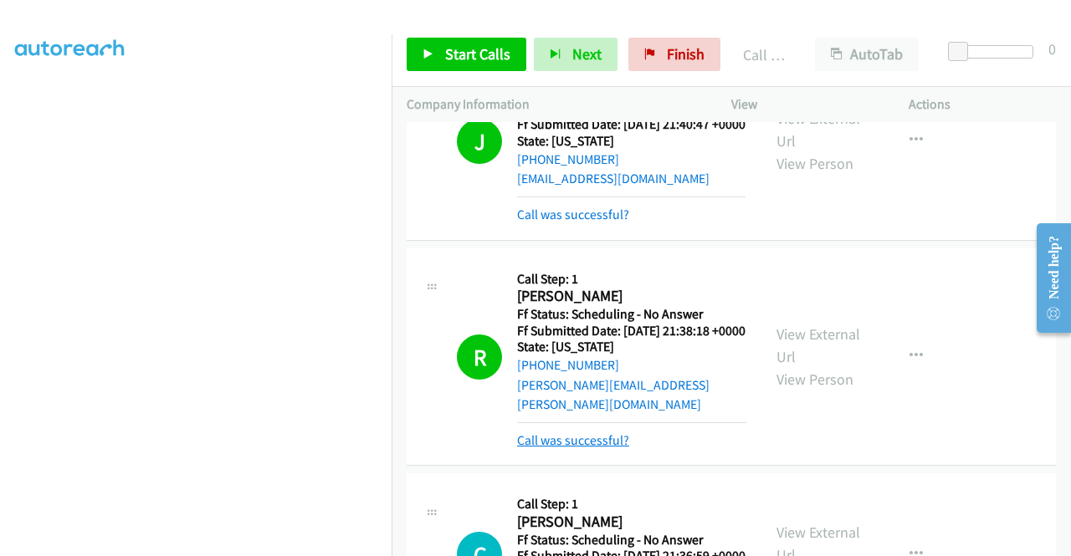
click at [602, 449] on link "Call was successful?" at bounding box center [573, 441] width 112 height 16
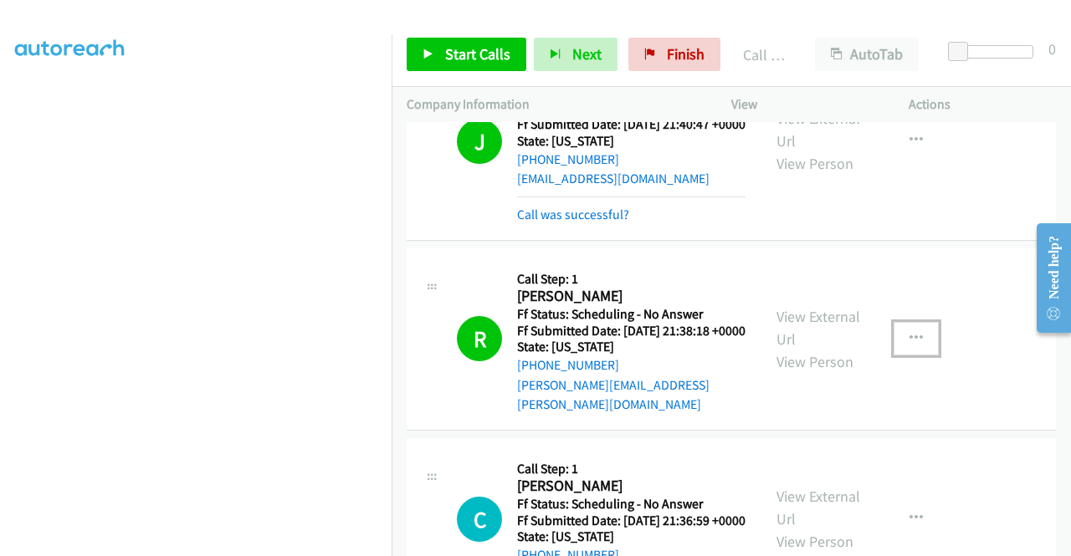
click at [894, 351] on button "button" at bounding box center [916, 338] width 45 height 33
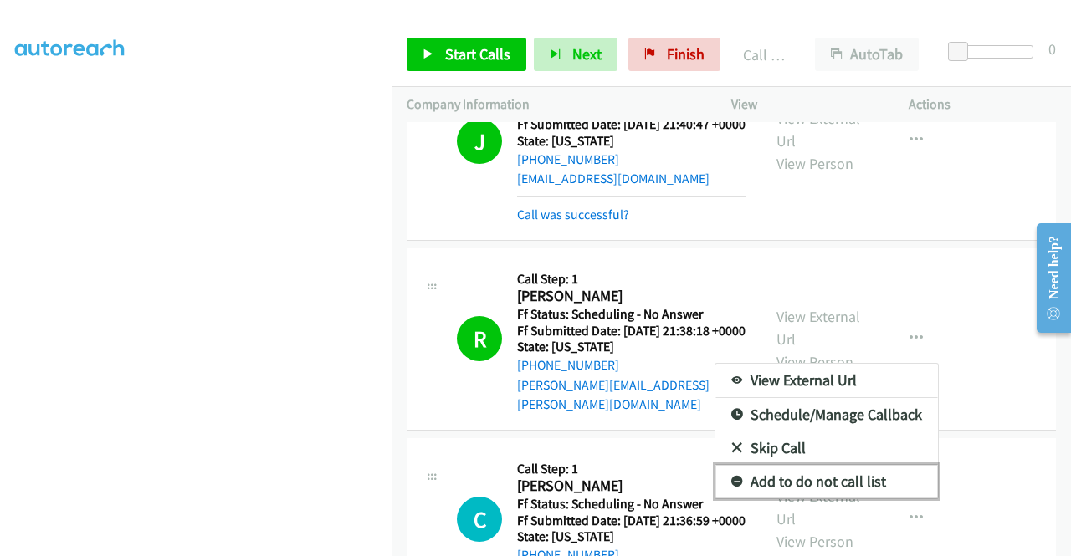
click at [848, 486] on link "Add to do not call list" at bounding box center [826, 481] width 223 height 33
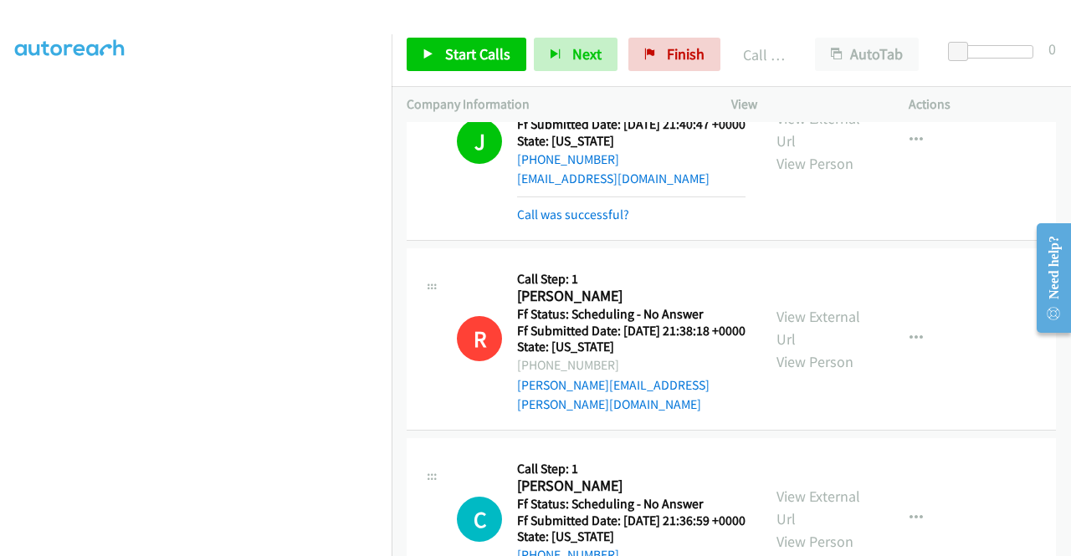
scroll to position [167, 0]
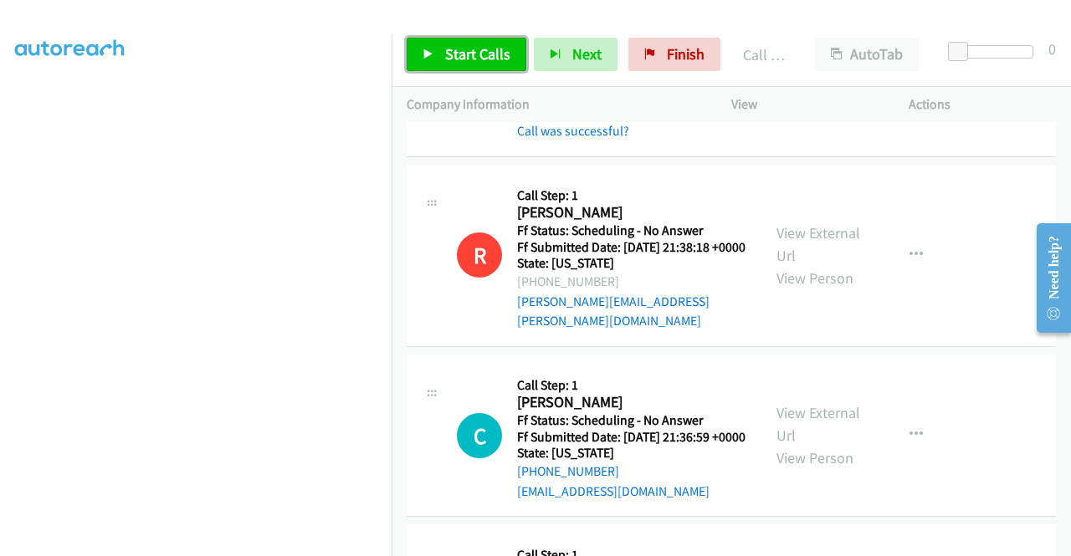
click at [465, 46] on span "Start Calls" at bounding box center [477, 53] width 65 height 19
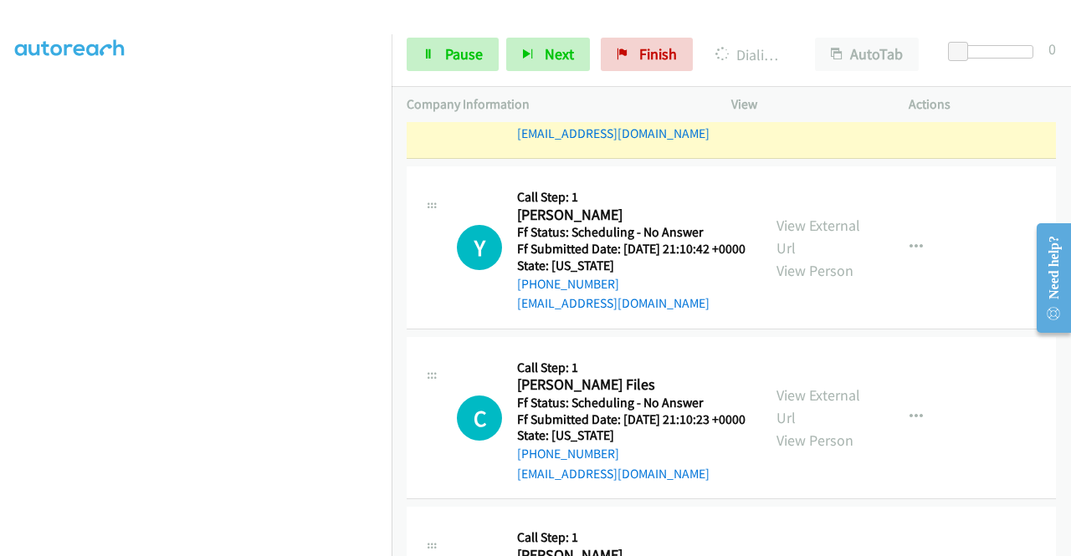
scroll to position [2176, 0]
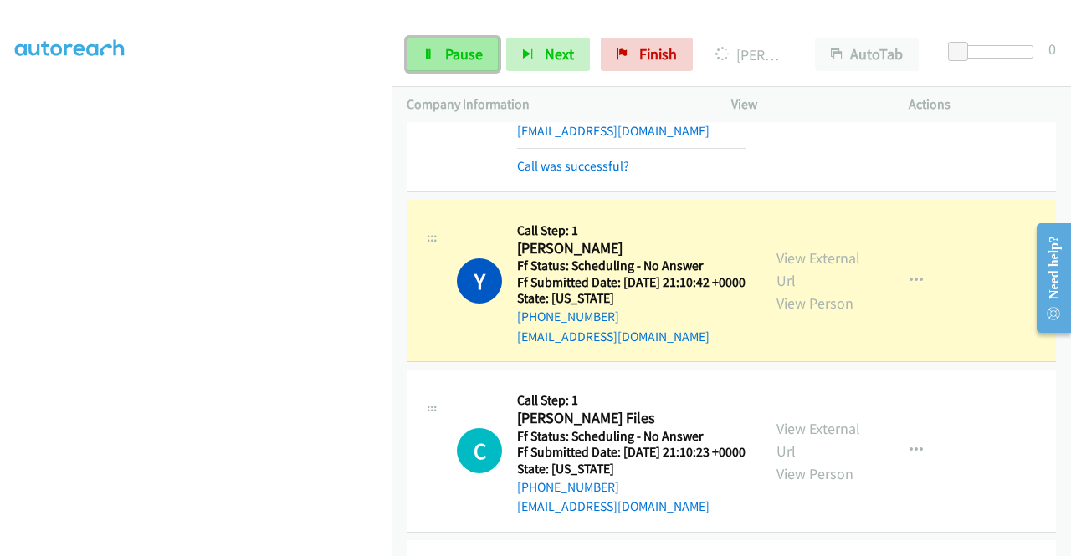
click at [439, 38] on link "Pause" at bounding box center [453, 54] width 92 height 33
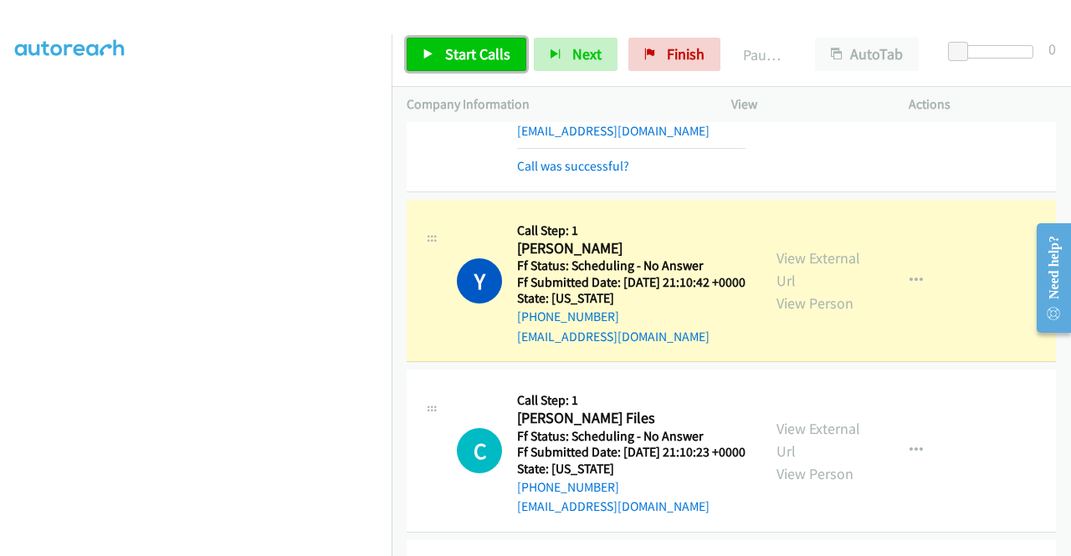
click at [439, 38] on link "Start Calls" at bounding box center [467, 54] width 120 height 33
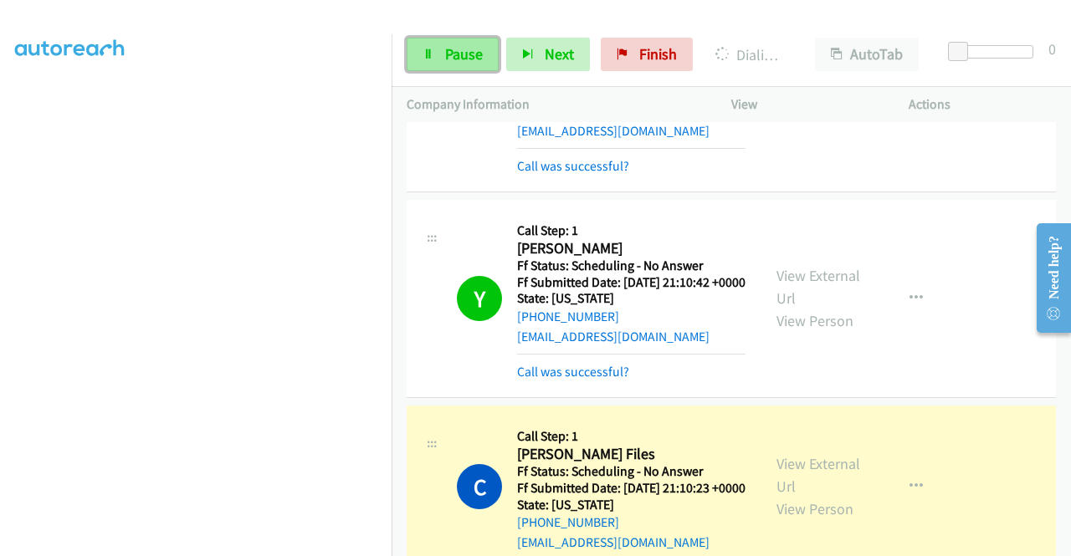
click at [475, 54] on span "Pause" at bounding box center [464, 53] width 38 height 19
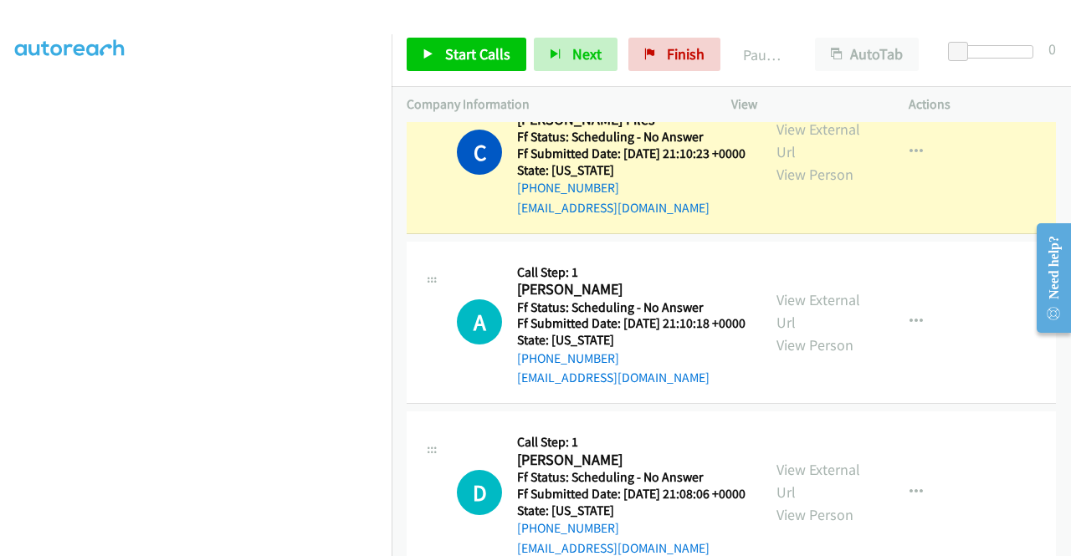
scroll to position [2594, 0]
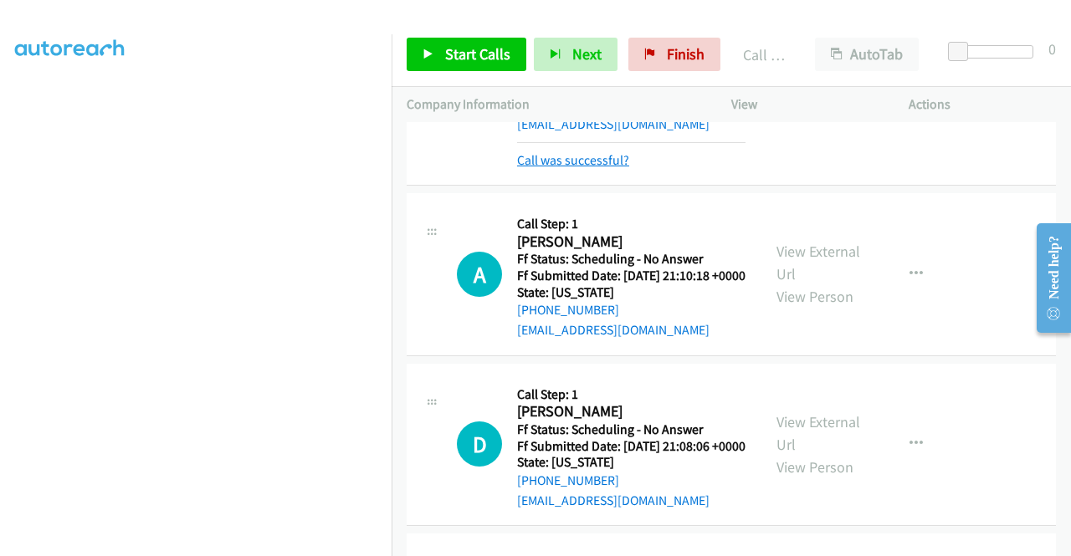
click at [574, 168] on link "Call was successful?" at bounding box center [573, 160] width 112 height 16
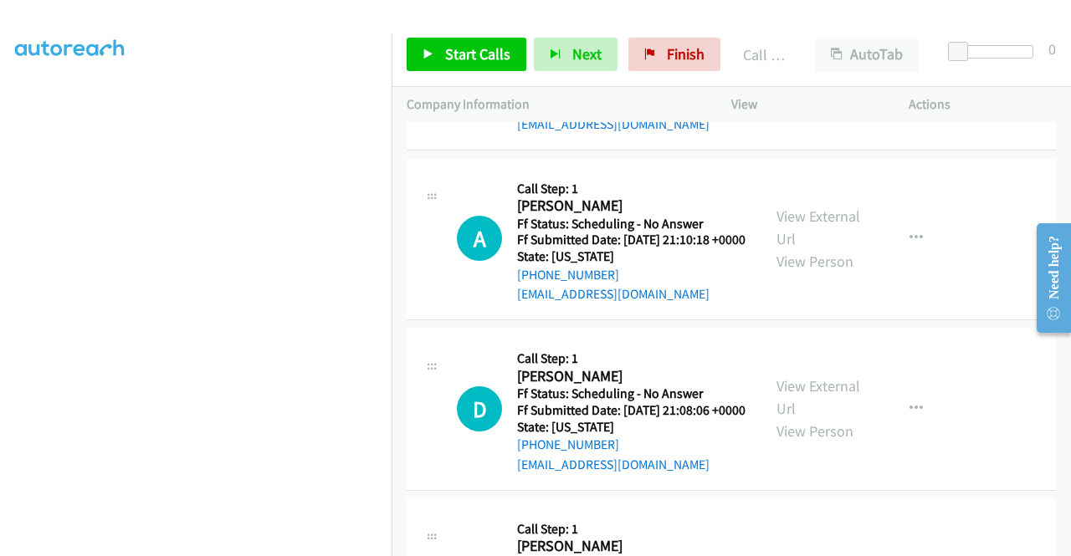
click at [479, 34] on div "Start Calls Pause Next Finish Call Completed AutoTab AutoTab 0" at bounding box center [731, 55] width 679 height 64
click at [474, 52] on span "Start Calls" at bounding box center [477, 53] width 65 height 19
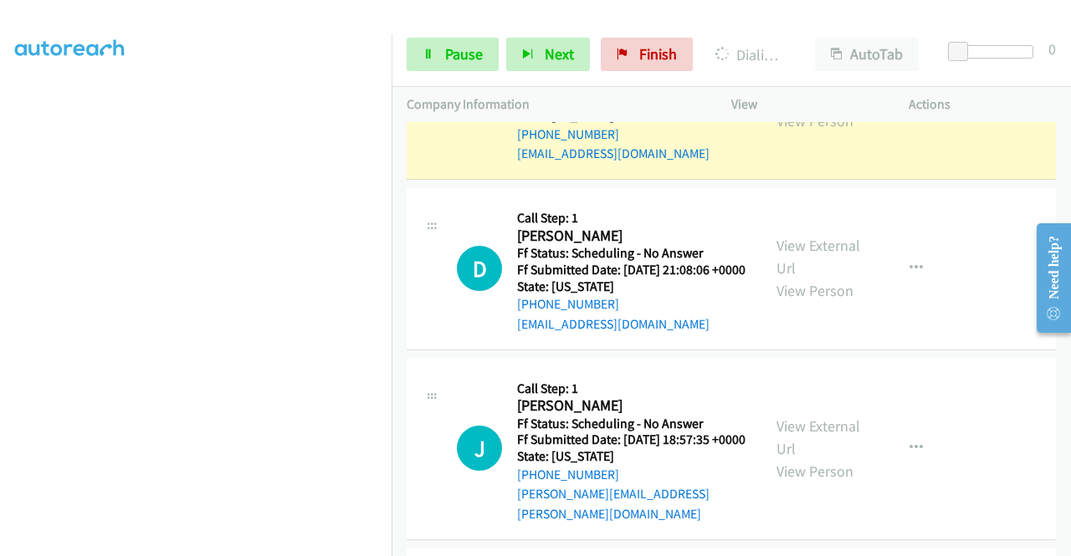
scroll to position [2761, 0]
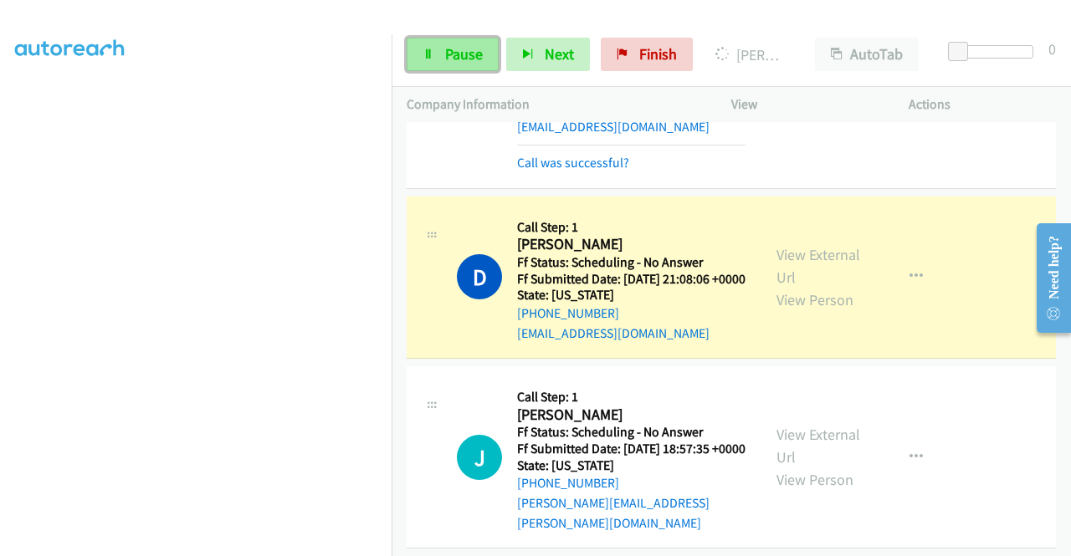
click at [464, 60] on span "Pause" at bounding box center [464, 53] width 38 height 19
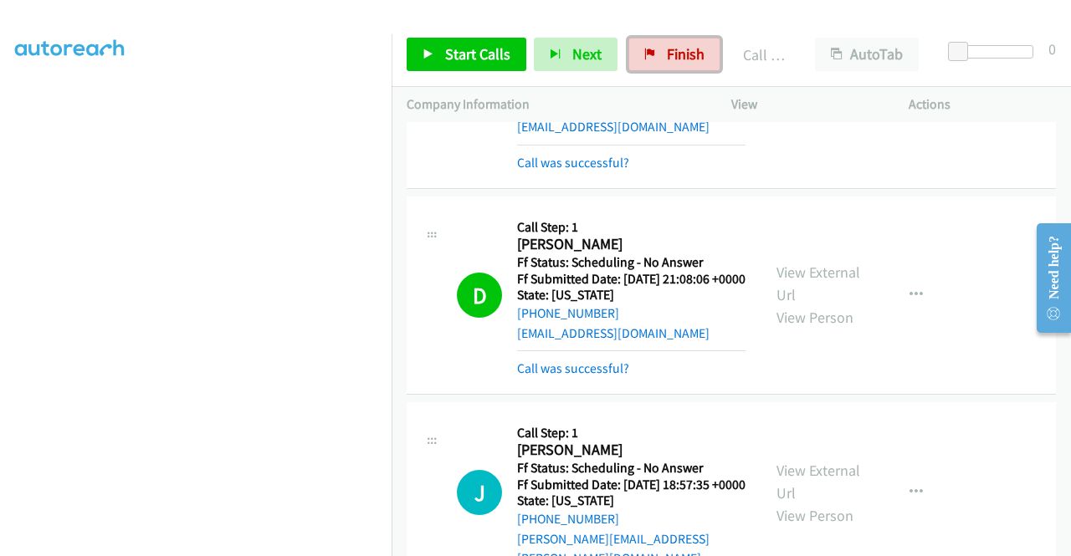
drag, startPoint x: 652, startPoint y: 51, endPoint x: 613, endPoint y: 91, distance: 56.2
click at [652, 51] on link "Finish" at bounding box center [674, 54] width 92 height 33
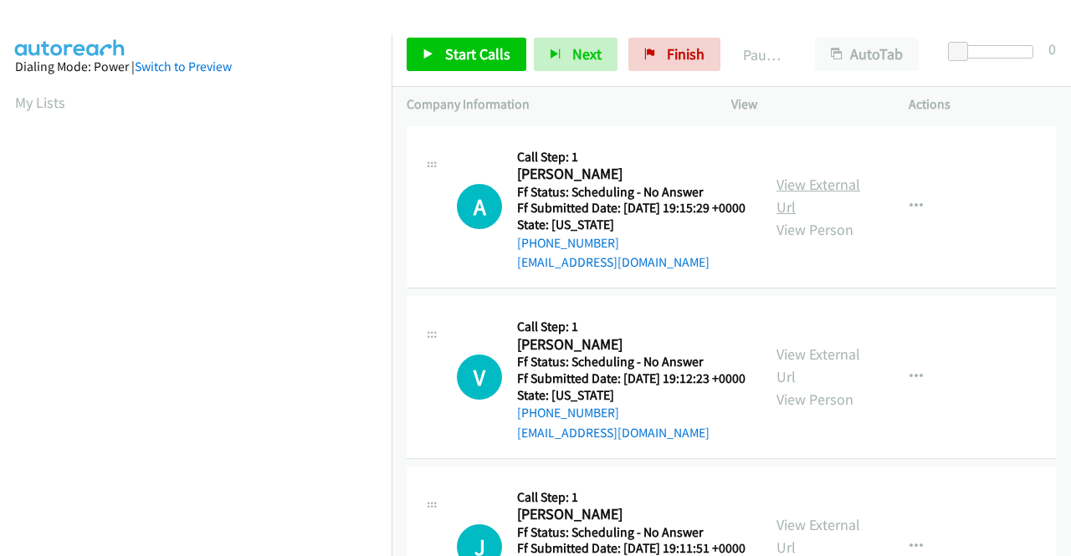
click at [797, 192] on link "View External Url" at bounding box center [819, 196] width 84 height 42
click at [788, 380] on link "View External Url" at bounding box center [819, 366] width 84 height 42
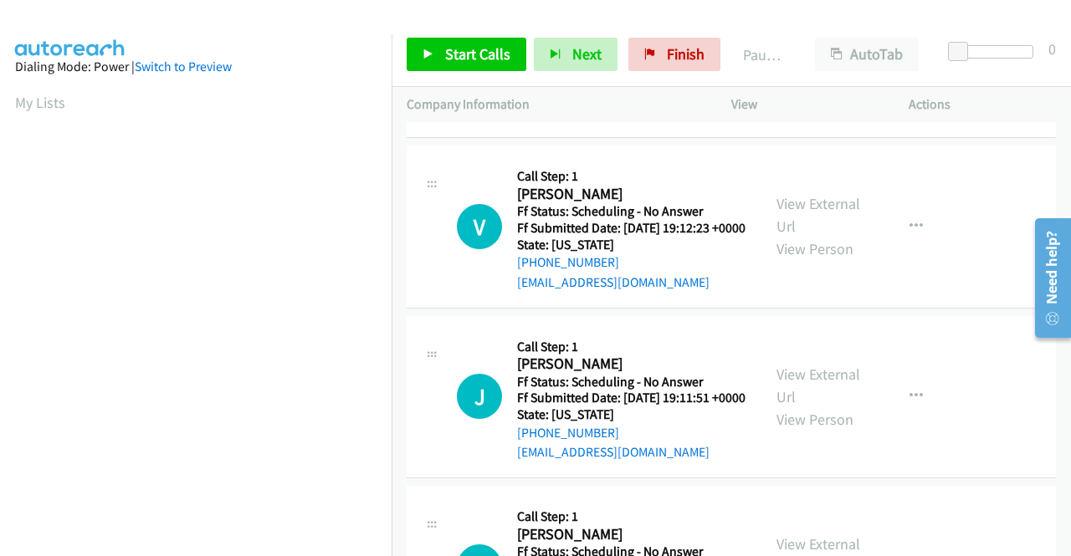
scroll to position [167, 0]
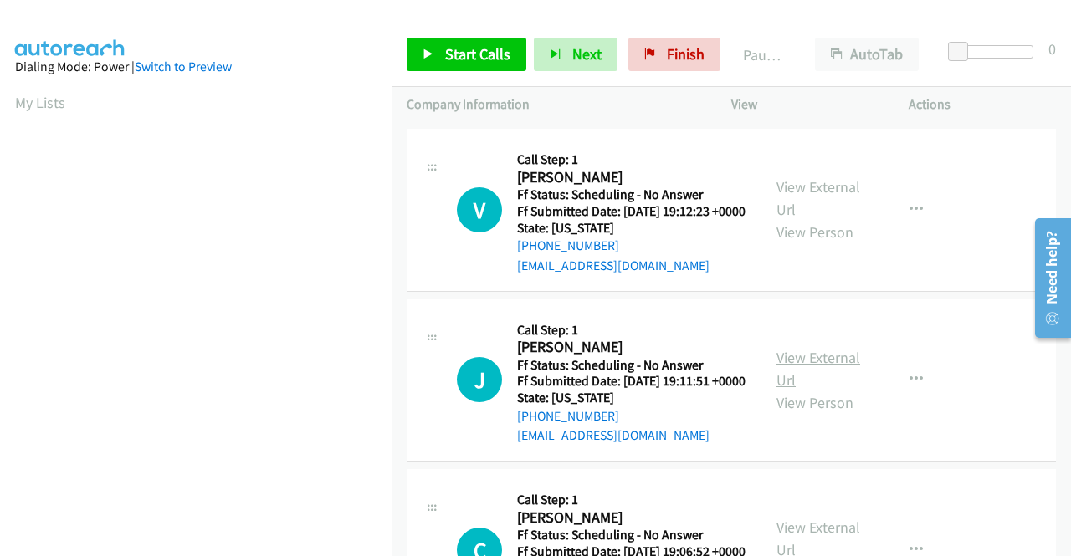
click at [820, 390] on link "View External Url" at bounding box center [819, 369] width 84 height 42
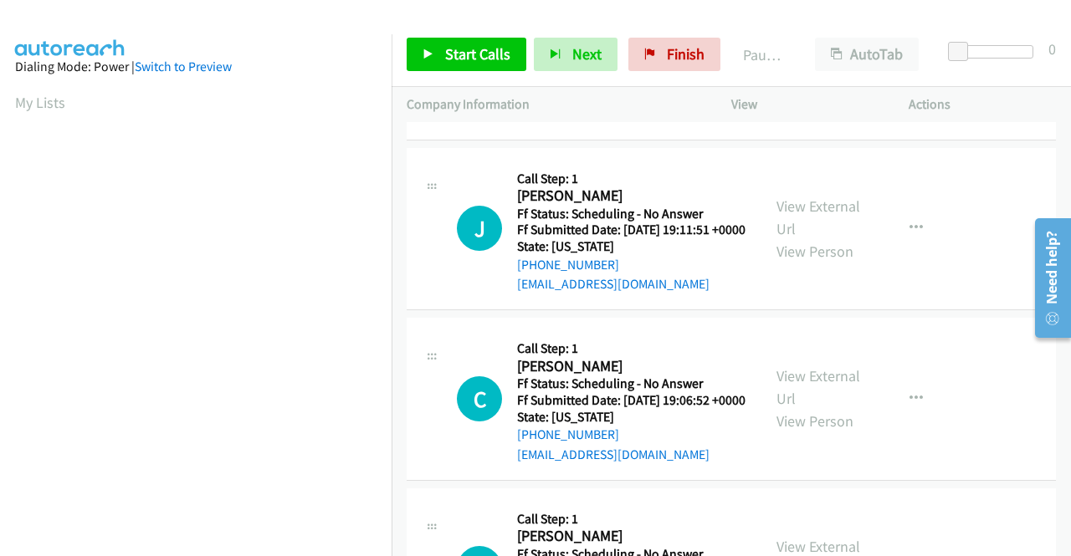
scroll to position [335, 0]
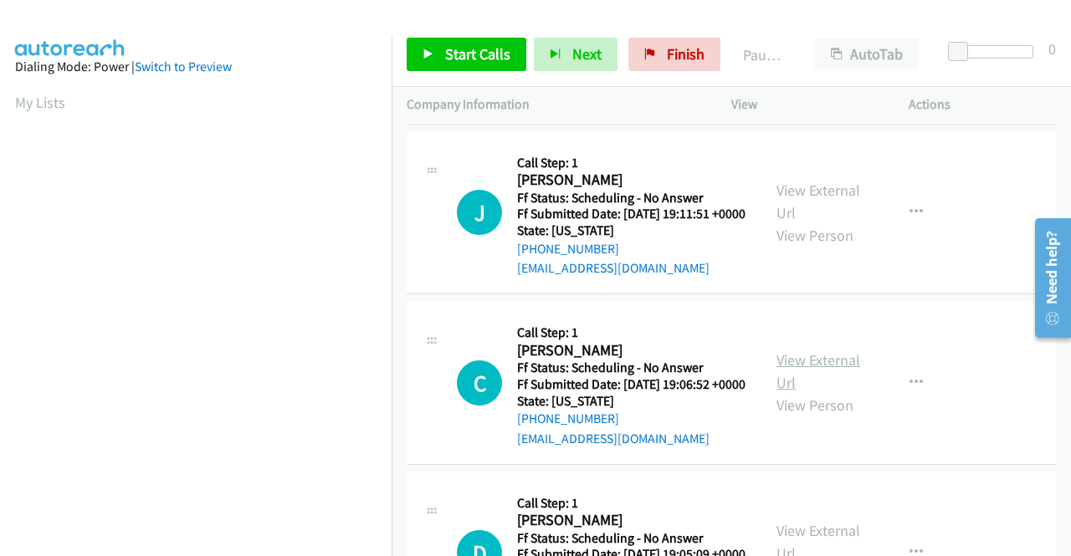
click at [781, 392] on link "View External Url" at bounding box center [819, 372] width 84 height 42
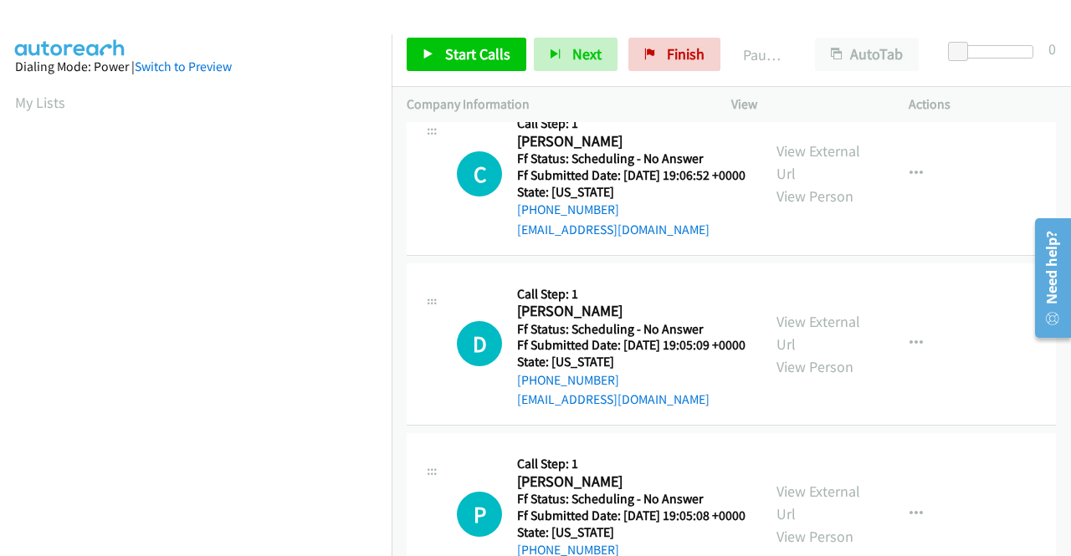
scroll to position [586, 0]
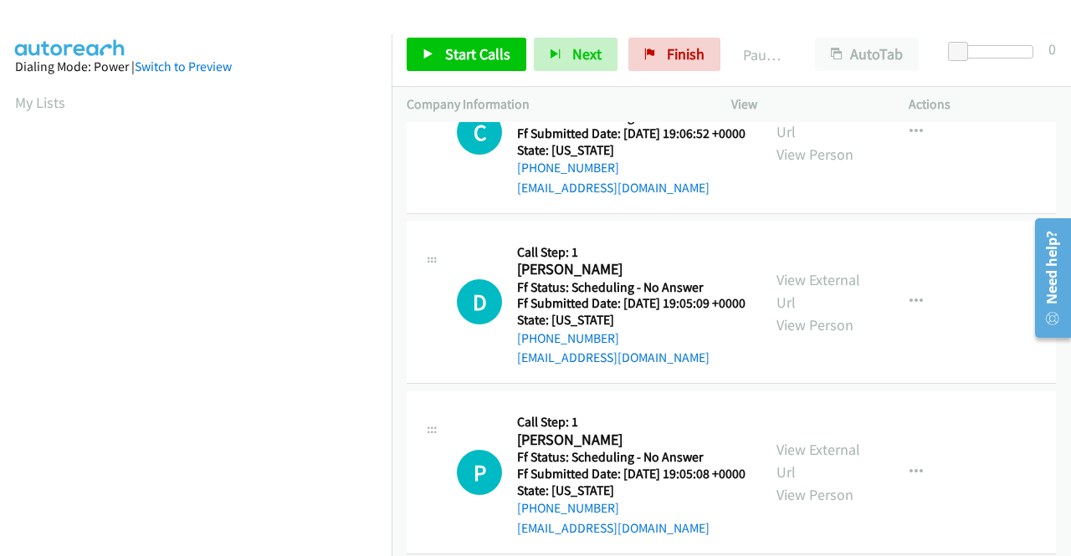
click at [811, 338] on div "View External Url View Person View External Url Email Schedule/Manage Callback …" at bounding box center [857, 303] width 192 height 132
click at [807, 312] on link "View External Url" at bounding box center [819, 291] width 84 height 42
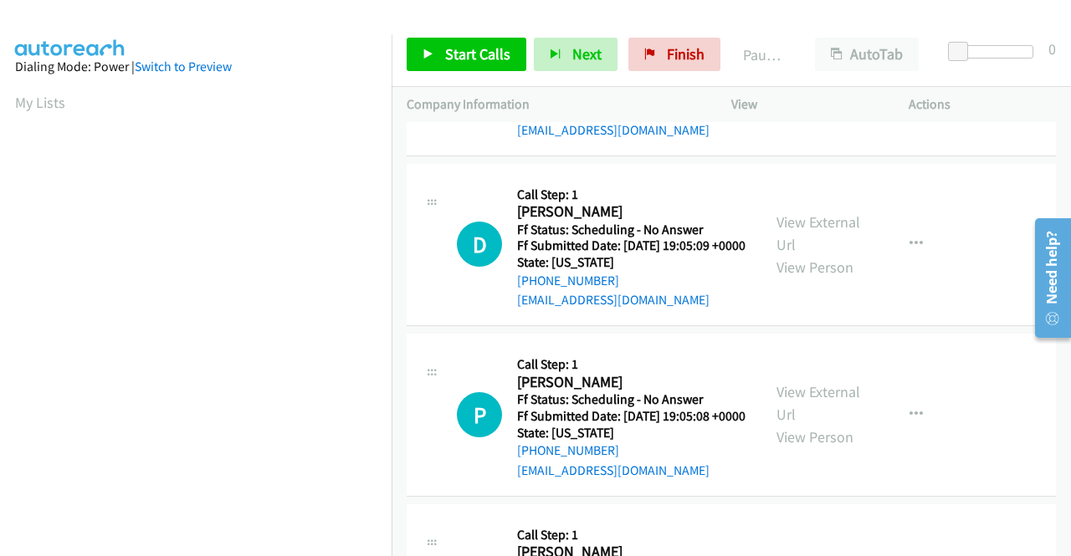
scroll to position [669, 0]
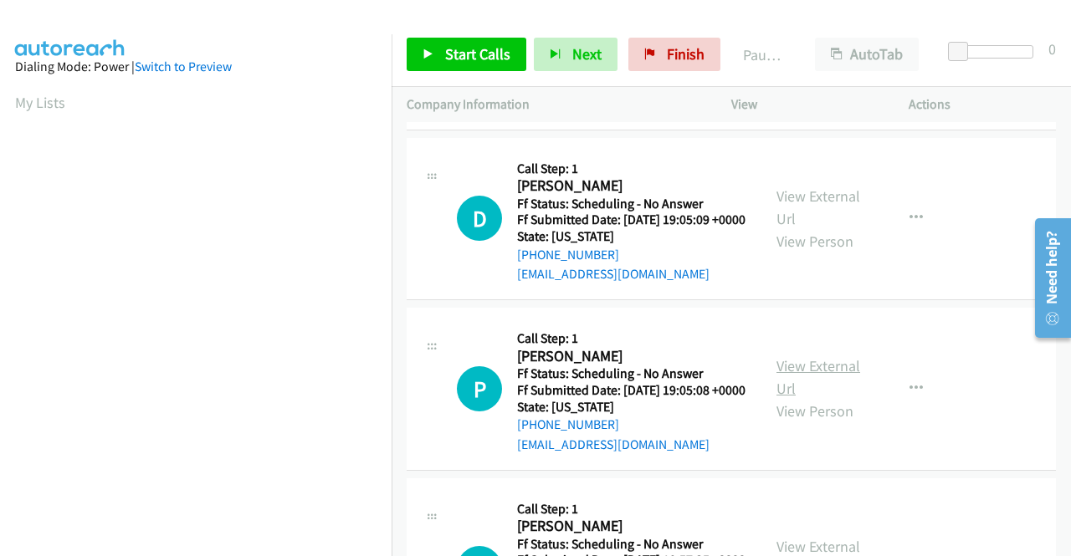
click at [823, 398] on link "View External Url" at bounding box center [819, 377] width 84 height 42
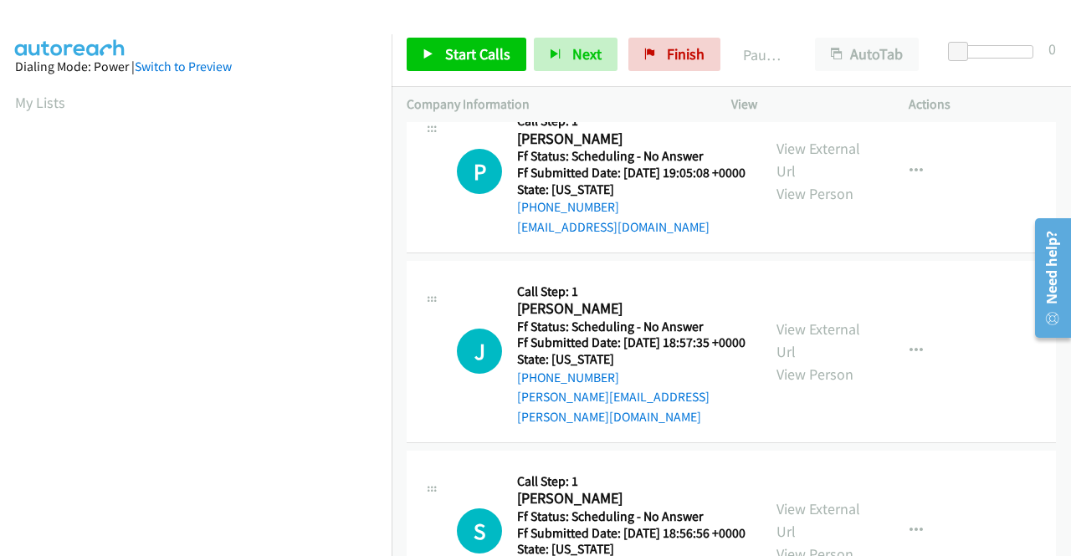
scroll to position [920, 0]
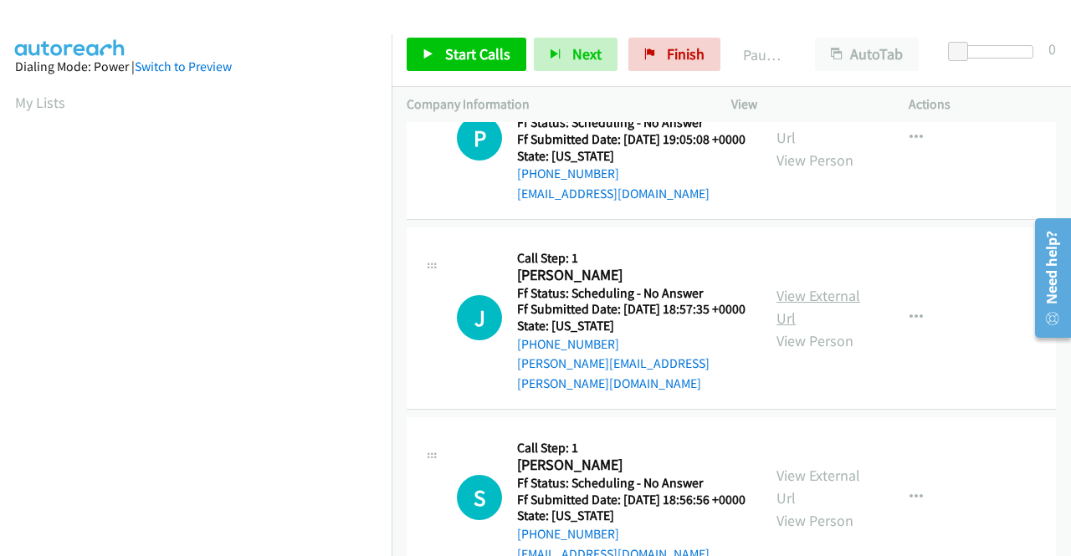
click at [794, 328] on link "View External Url" at bounding box center [819, 307] width 84 height 42
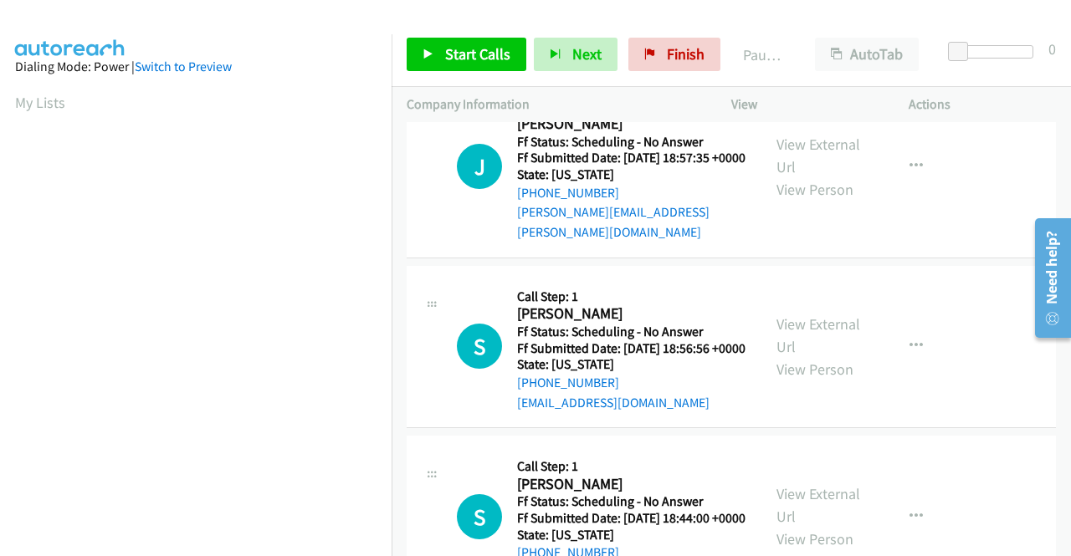
scroll to position [1088, 0]
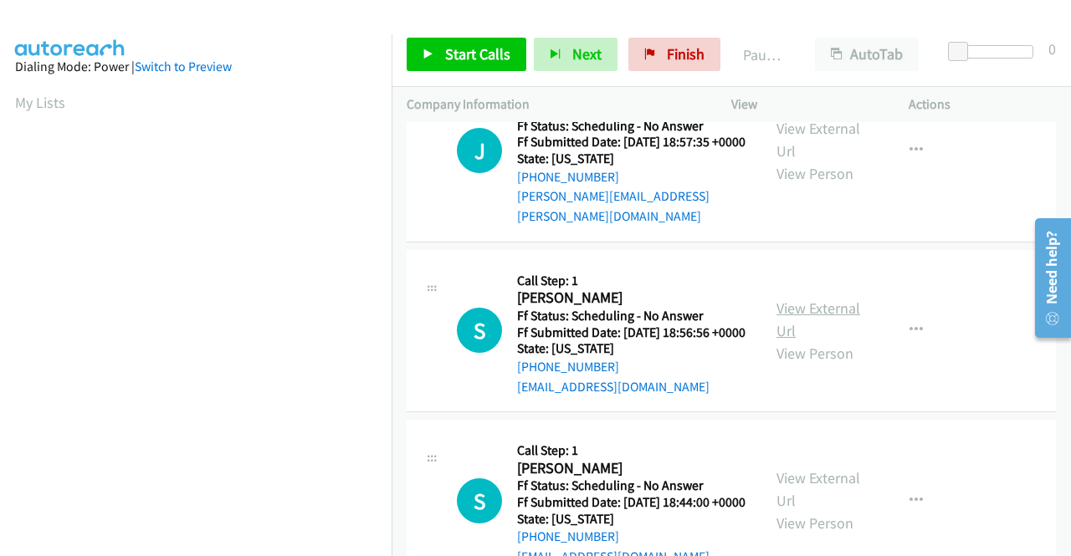
click at [808, 341] on link "View External Url" at bounding box center [819, 320] width 84 height 42
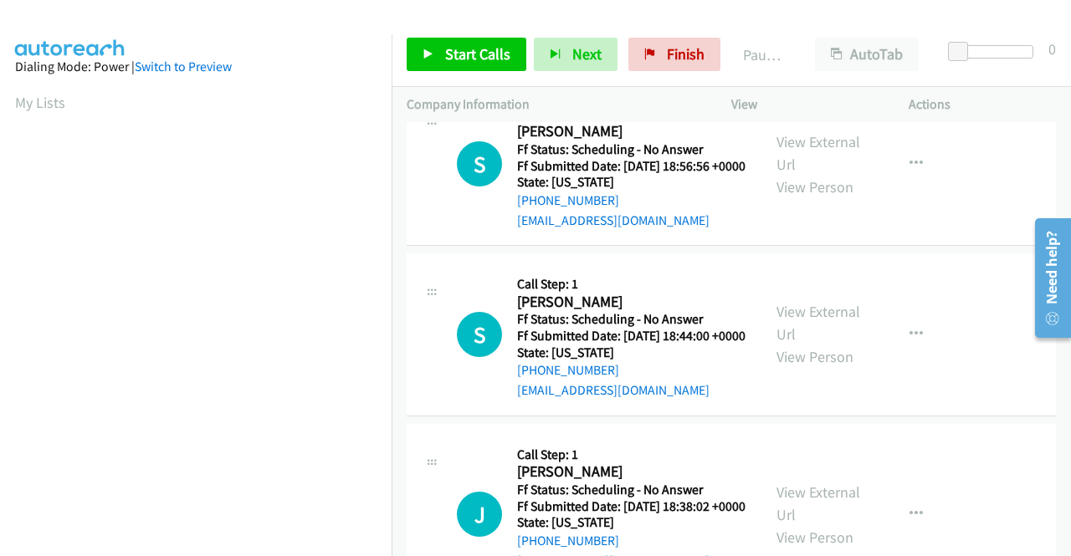
scroll to position [1255, 0]
click at [803, 343] on link "View External Url" at bounding box center [819, 322] width 84 height 42
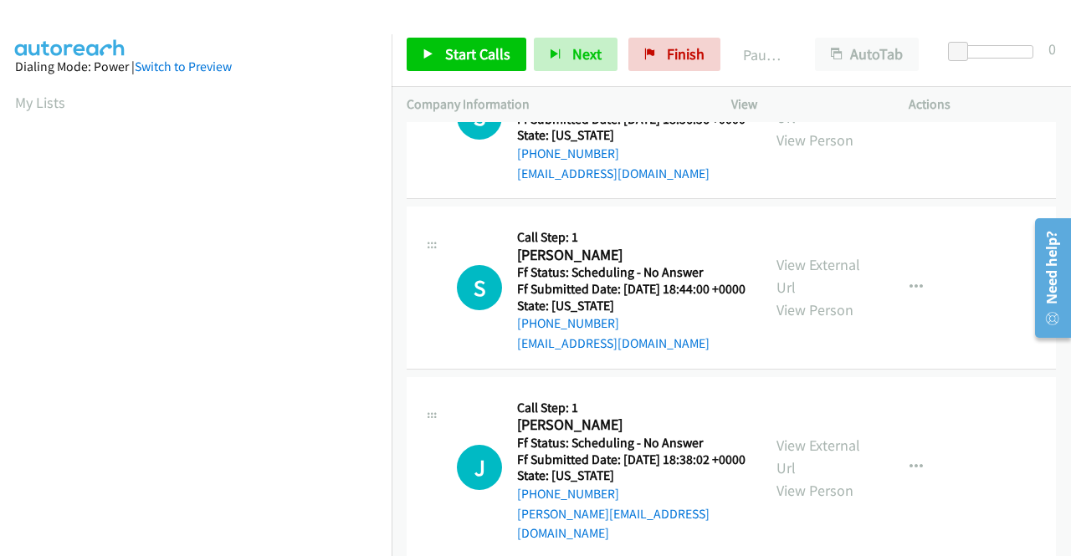
scroll to position [1422, 0]
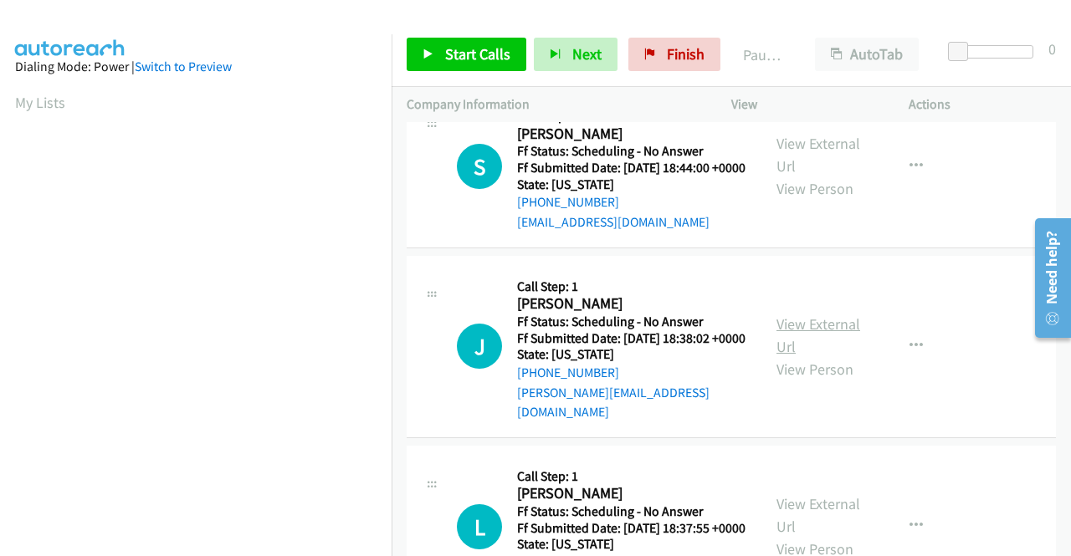
click at [823, 356] on link "View External Url" at bounding box center [819, 336] width 84 height 42
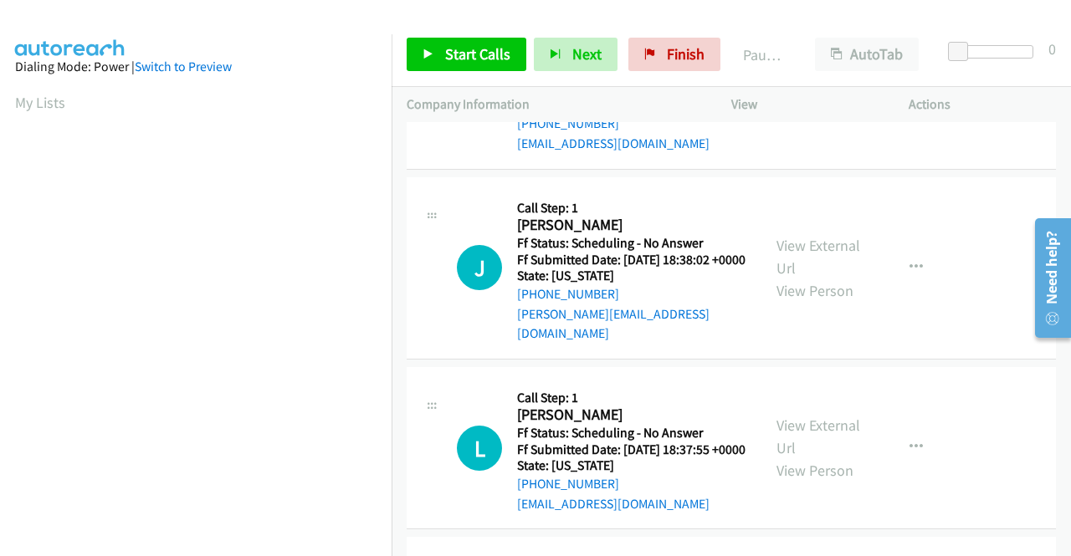
scroll to position [1674, 0]
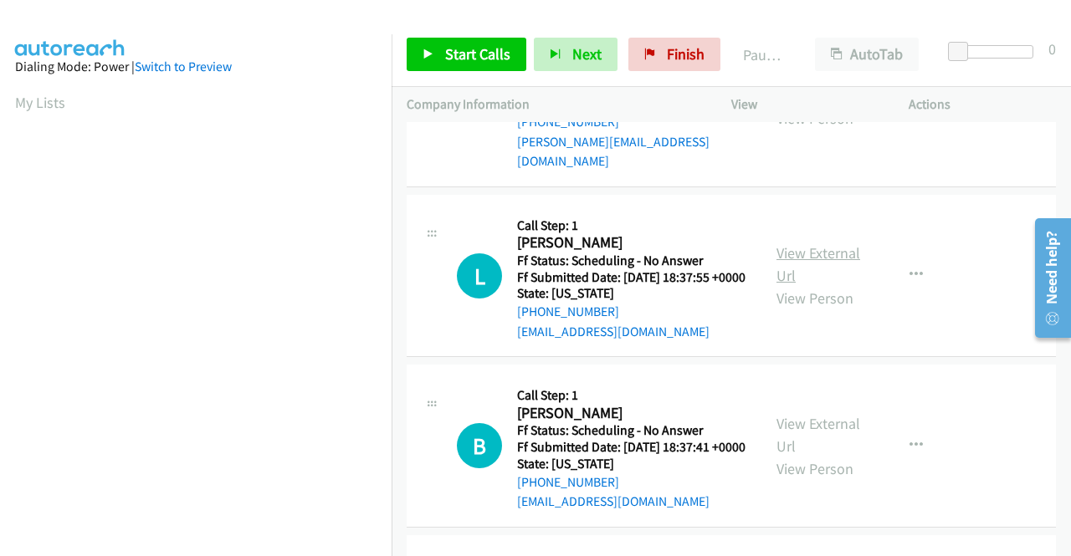
click at [785, 285] on link "View External Url" at bounding box center [819, 264] width 84 height 42
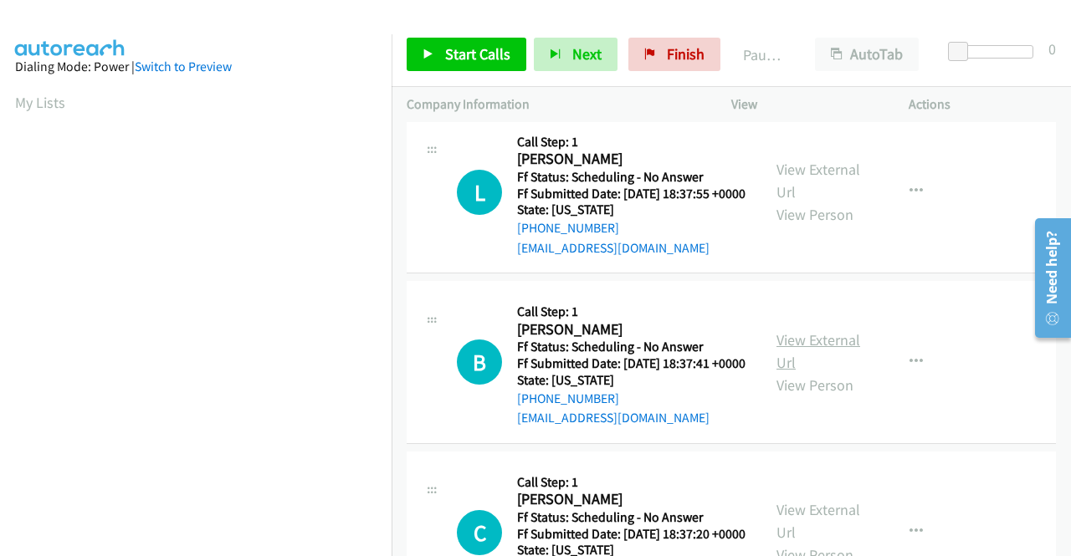
click at [807, 372] on link "View External Url" at bounding box center [819, 352] width 84 height 42
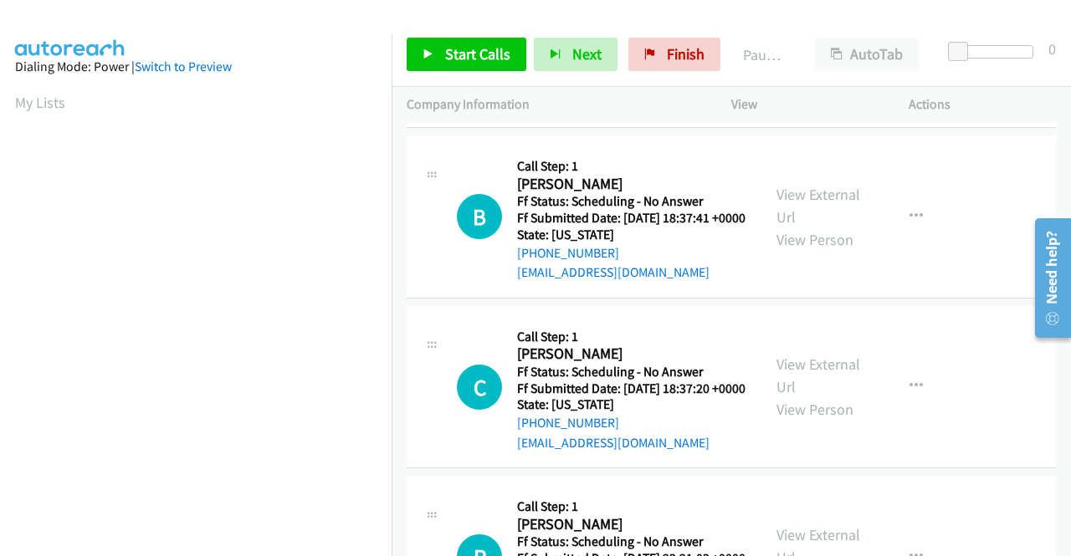
scroll to position [1925, 0]
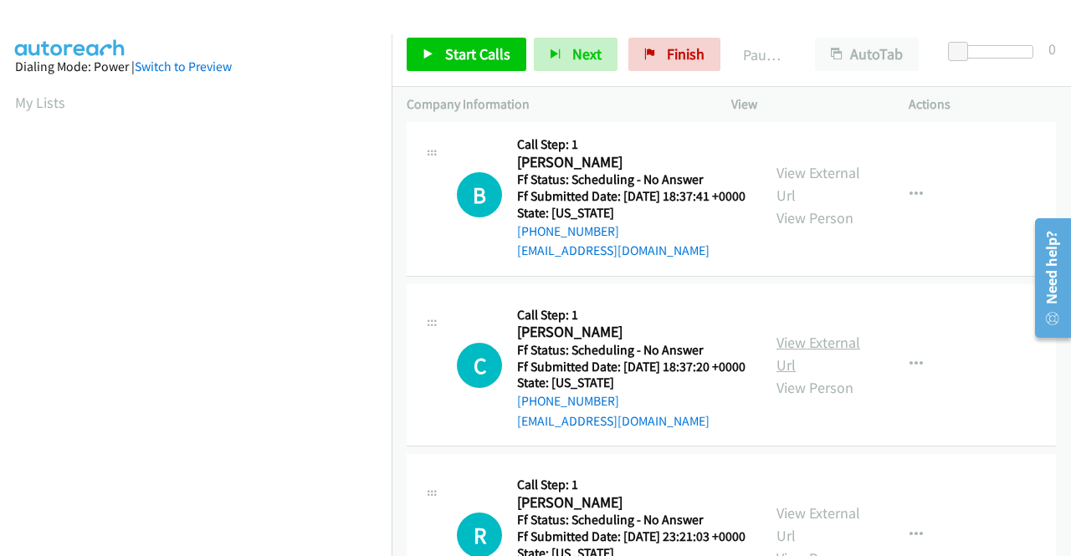
click at [787, 375] on link "View External Url" at bounding box center [819, 354] width 84 height 42
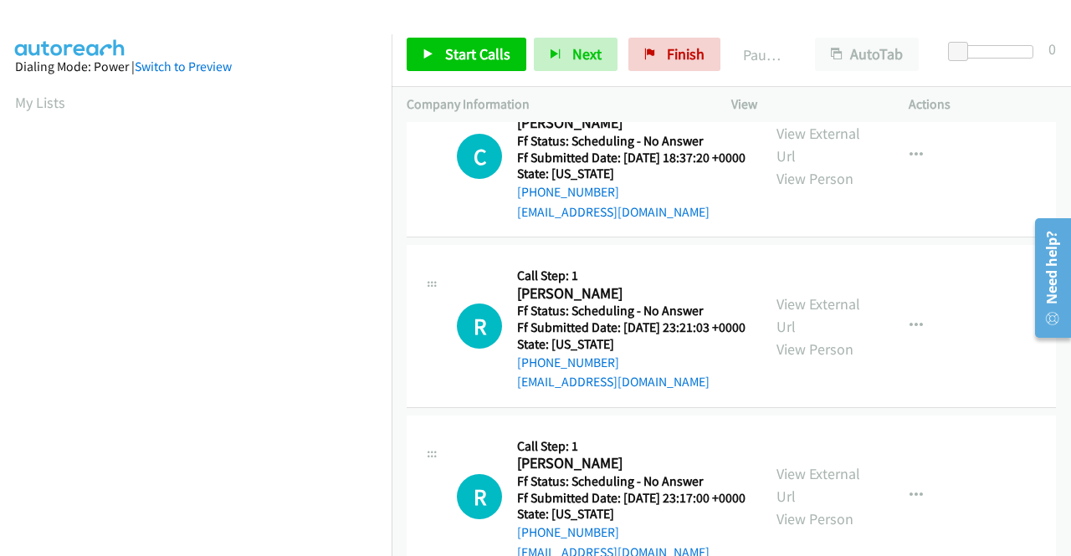
scroll to position [2176, 0]
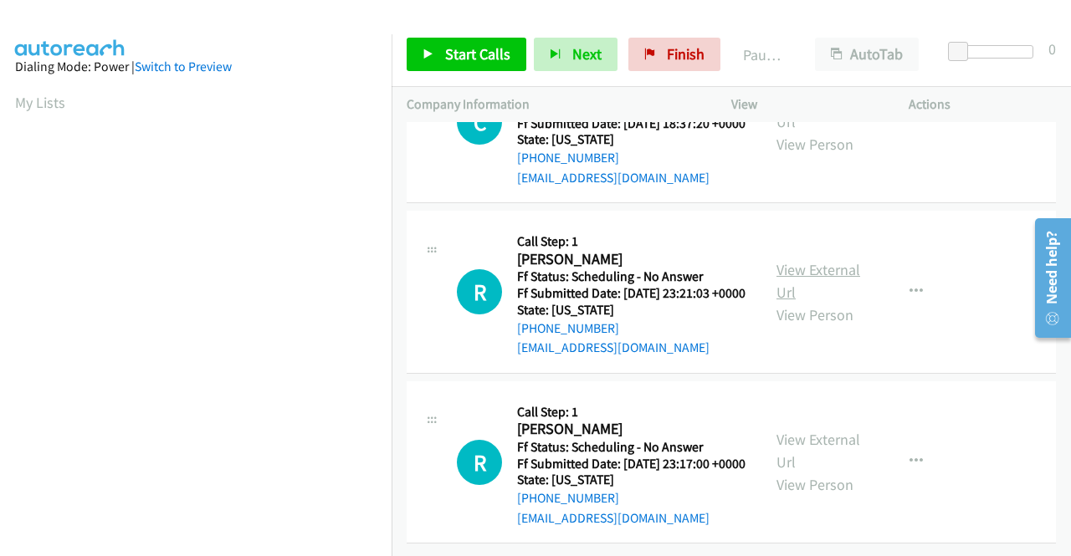
click at [788, 302] on link "View External Url" at bounding box center [819, 281] width 84 height 42
click at [798, 430] on link "View External Url" at bounding box center [819, 451] width 84 height 42
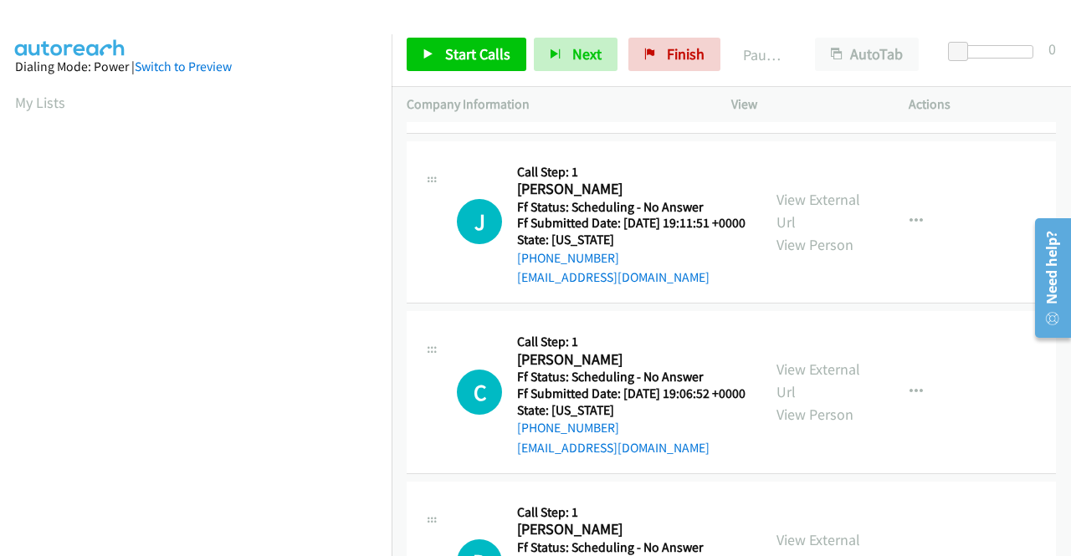
scroll to position [0, 0]
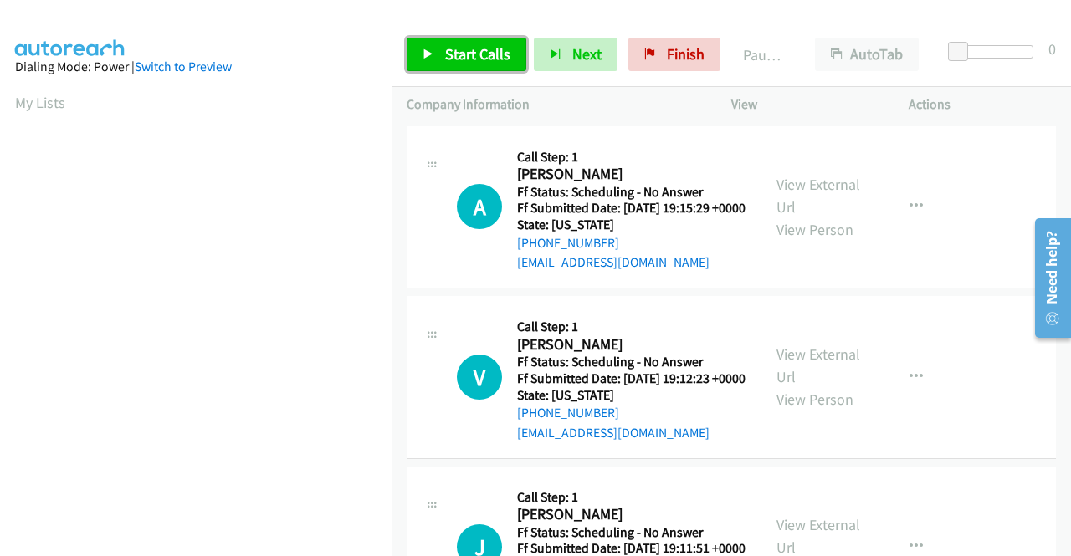
click at [447, 44] on link "Start Calls" at bounding box center [467, 54] width 120 height 33
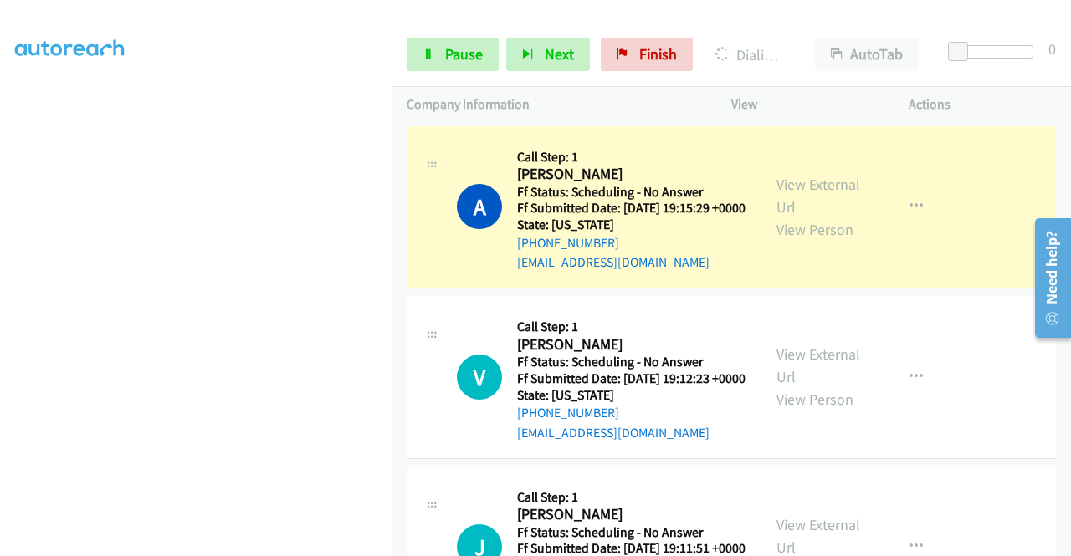
scroll to position [346, 0]
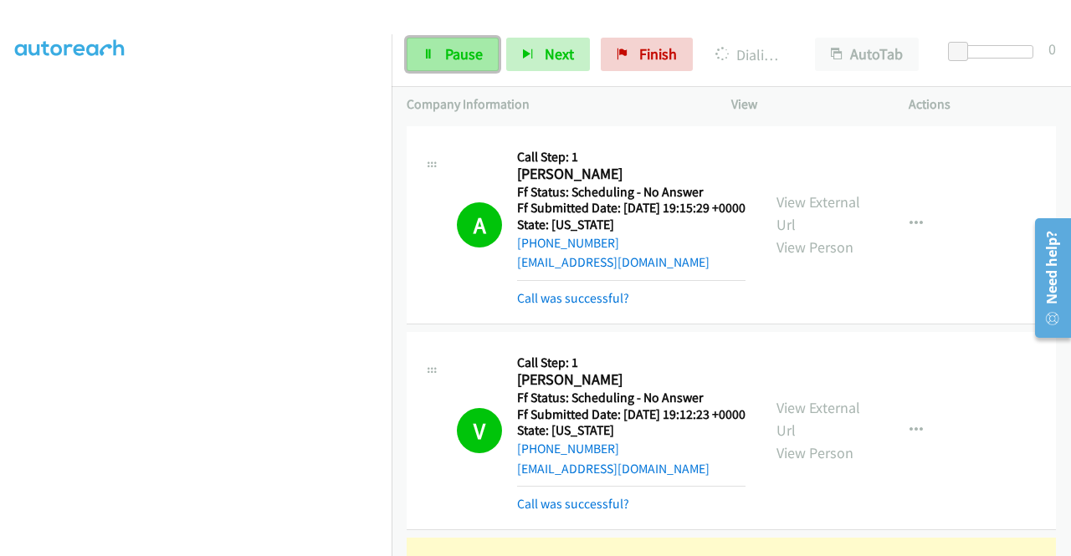
click at [446, 44] on span "Pause" at bounding box center [464, 53] width 38 height 19
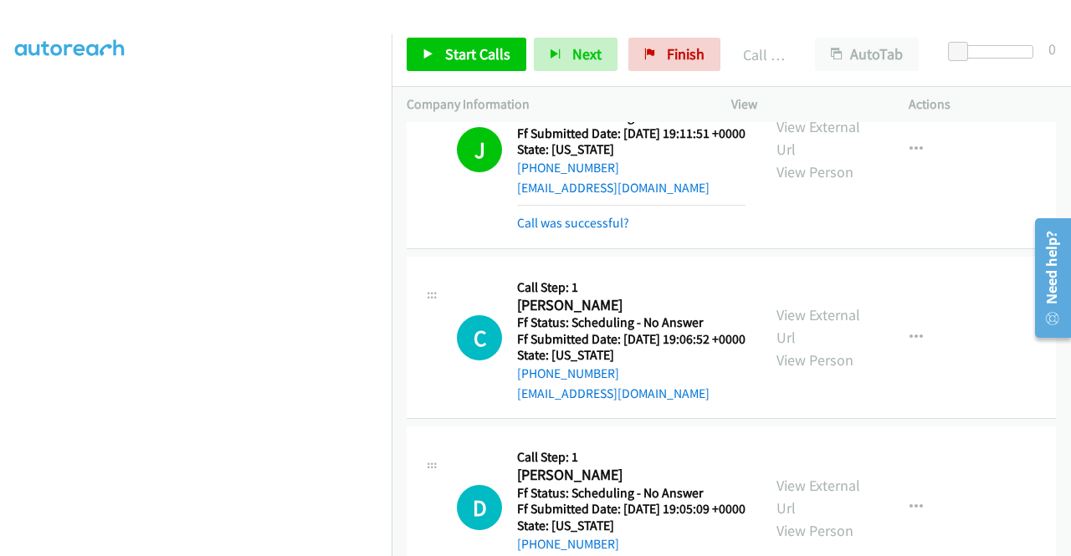
scroll to position [571, 0]
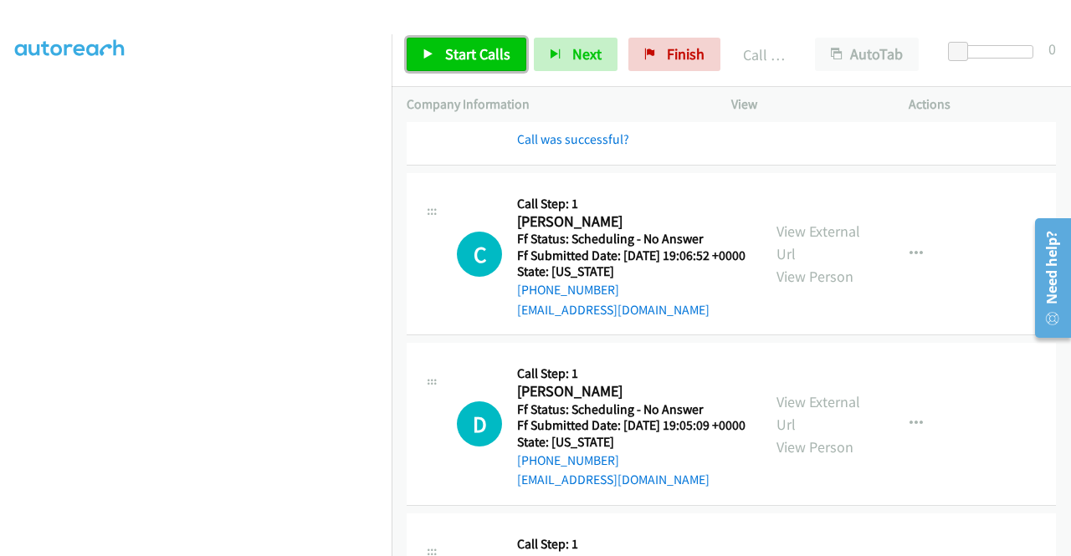
click at [499, 49] on span "Start Calls" at bounding box center [477, 53] width 65 height 19
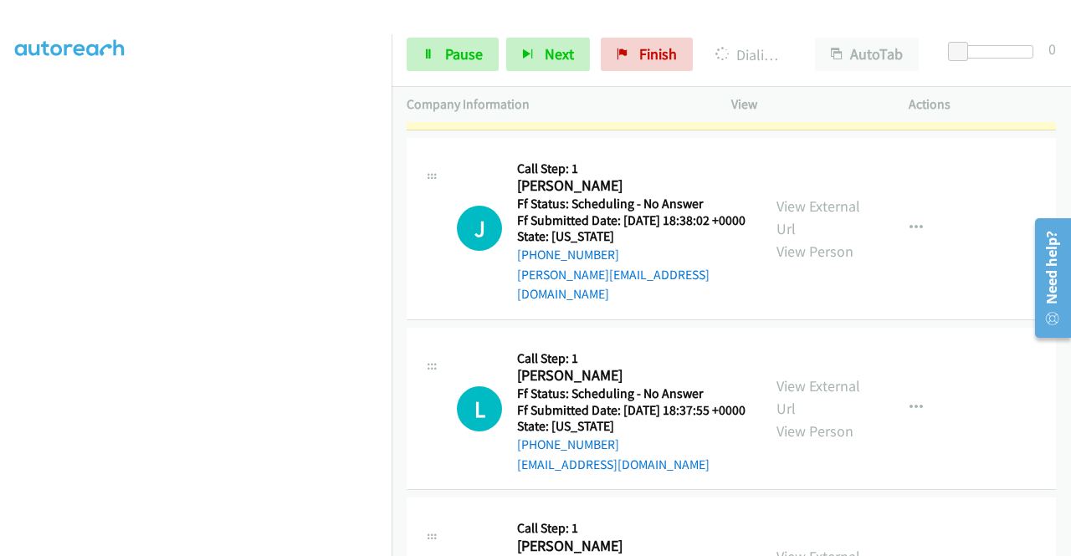
scroll to position [1742, 0]
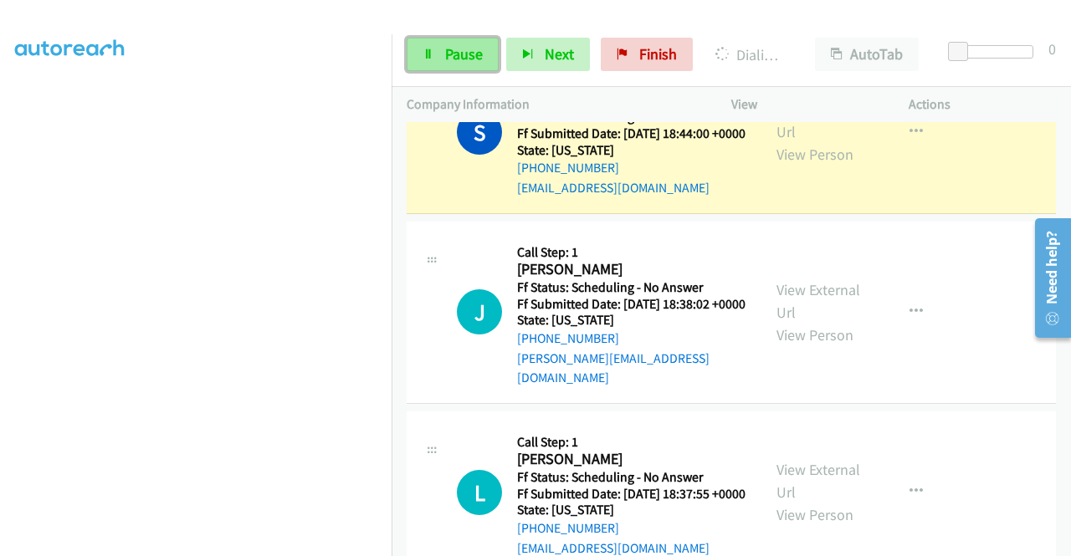
click at [475, 56] on span "Pause" at bounding box center [464, 53] width 38 height 19
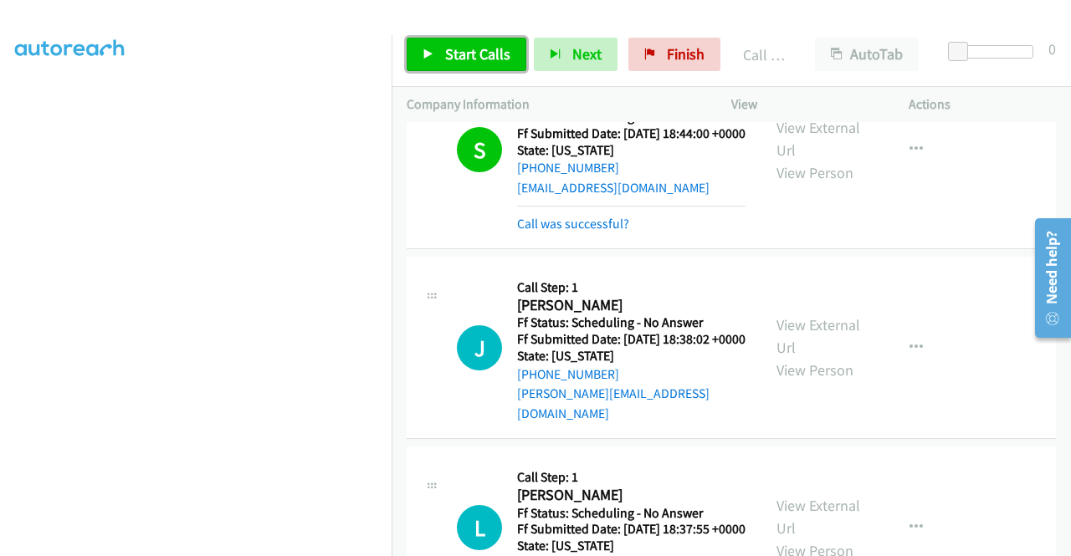
click at [489, 52] on span "Start Calls" at bounding box center [477, 53] width 65 height 19
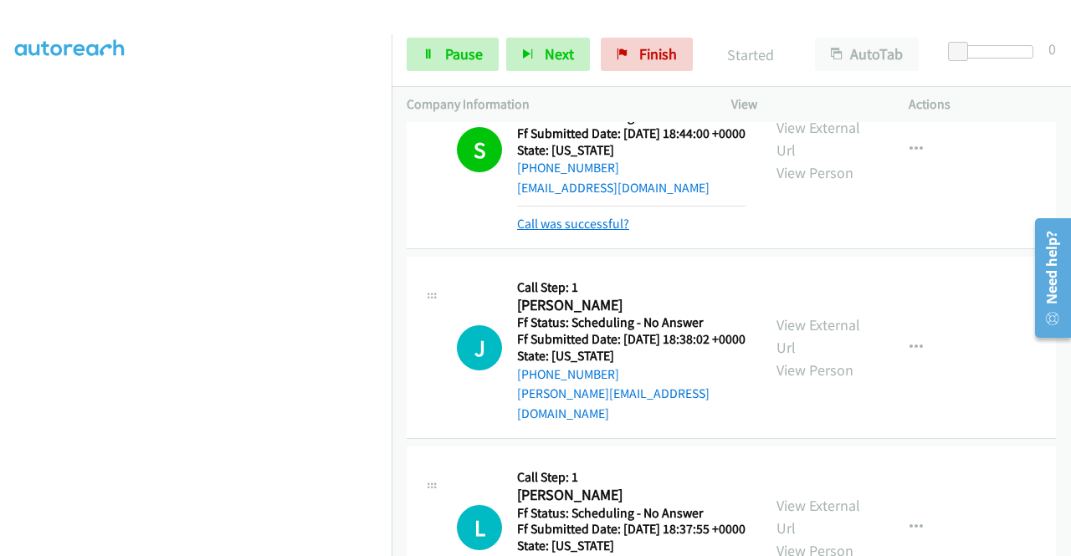
click at [554, 232] on link "Call was successful?" at bounding box center [573, 224] width 112 height 16
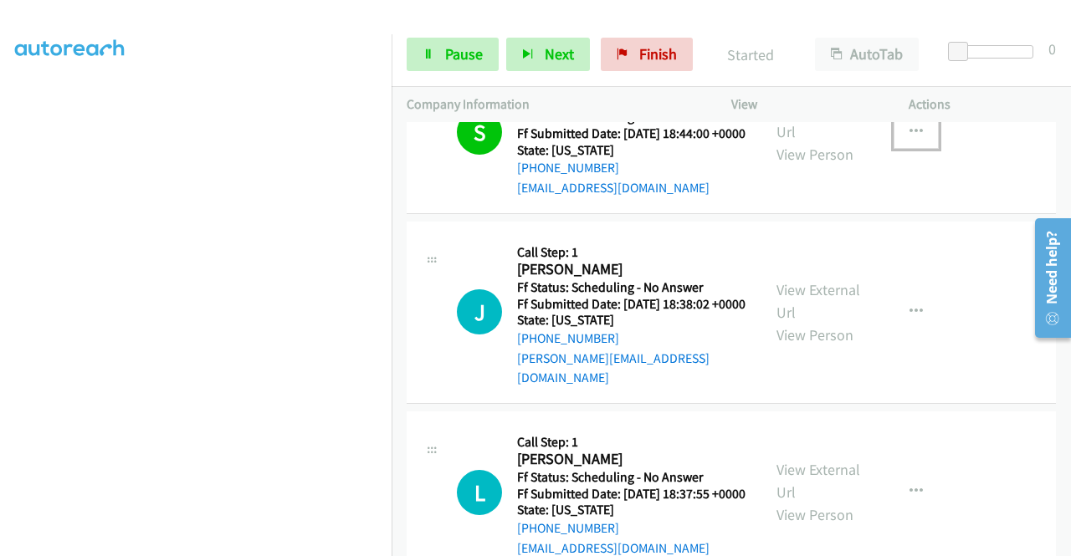
click at [898, 149] on button "button" at bounding box center [916, 131] width 45 height 33
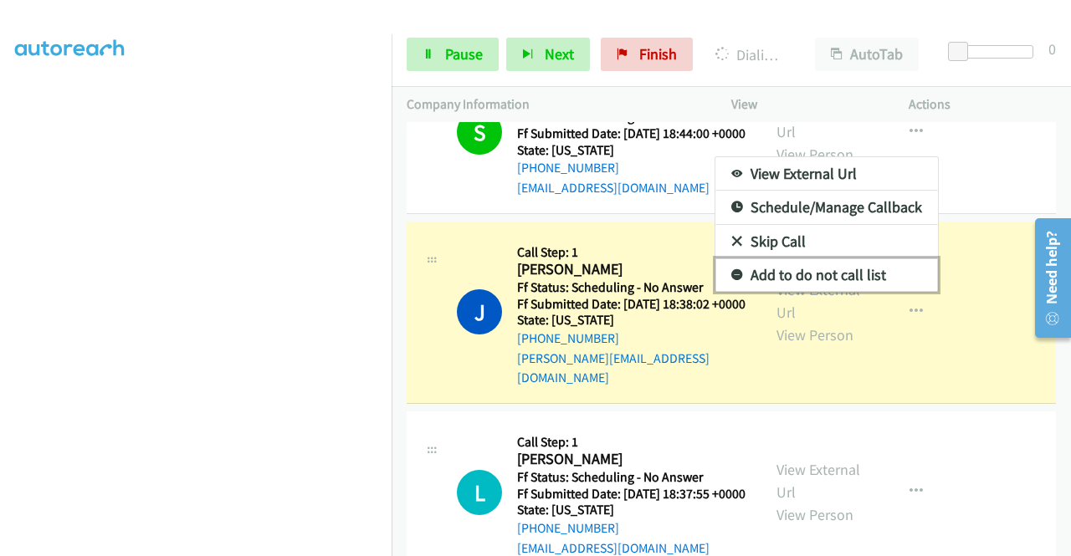
click at [818, 292] on link "Add to do not call list" at bounding box center [826, 275] width 223 height 33
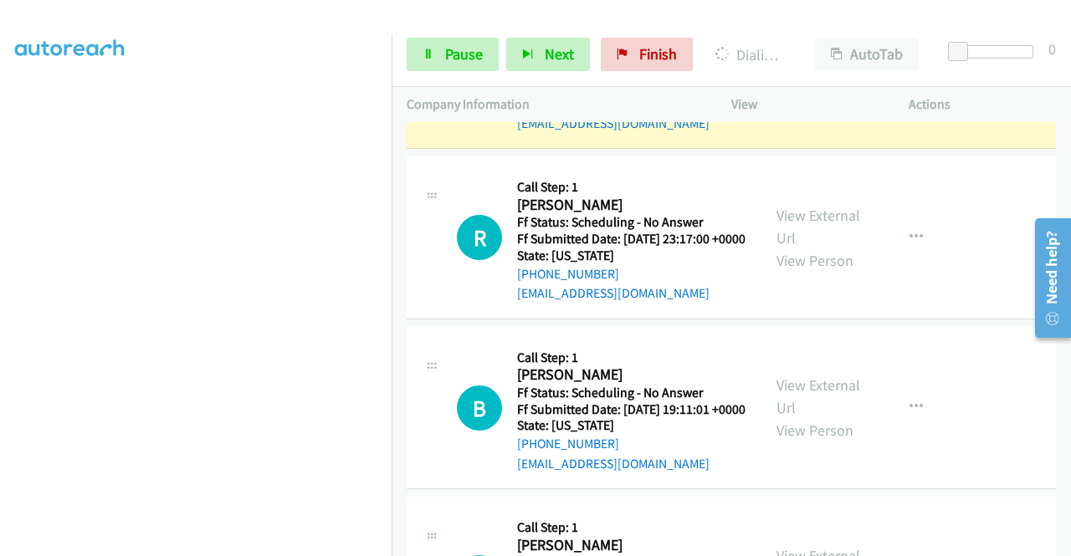
scroll to position [2847, 0]
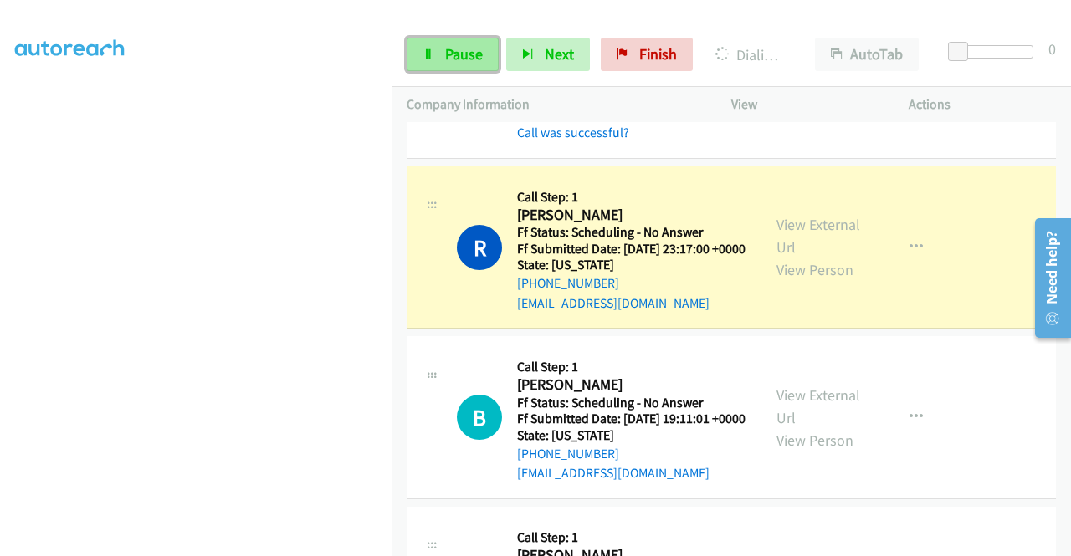
click at [465, 56] on span "Pause" at bounding box center [464, 53] width 38 height 19
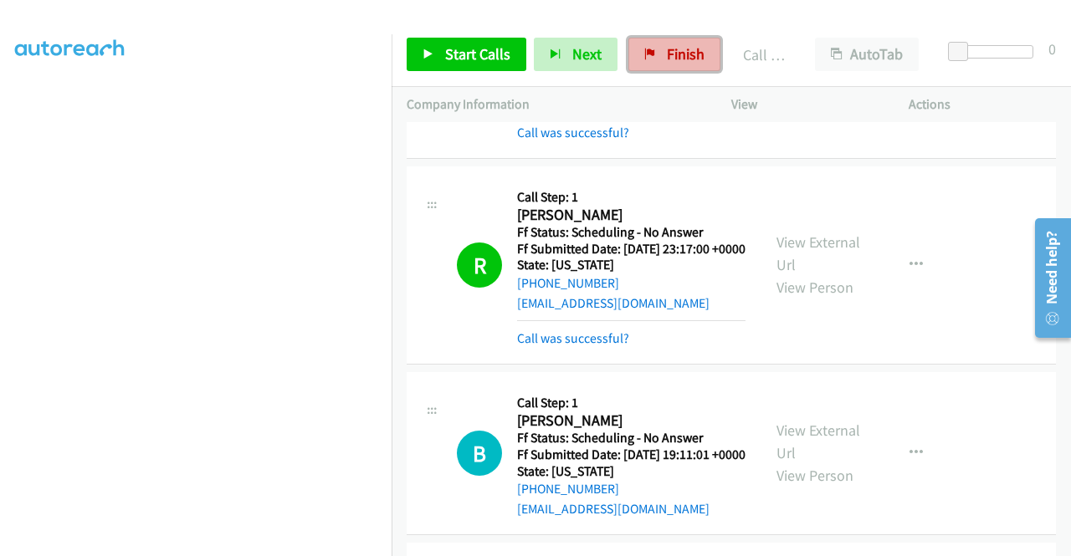
click at [671, 62] on span "Finish" at bounding box center [686, 53] width 38 height 19
click at [601, 88] on div "Company Information" at bounding box center [554, 104] width 325 height 35
